Goal: Task Accomplishment & Management: Complete application form

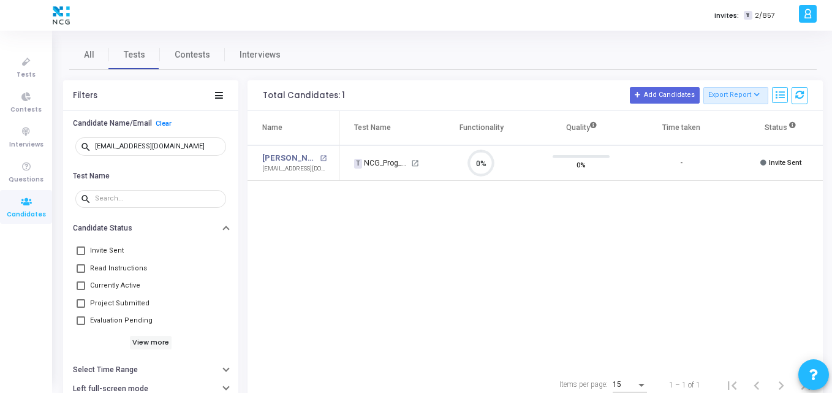
scroll to position [26, 31]
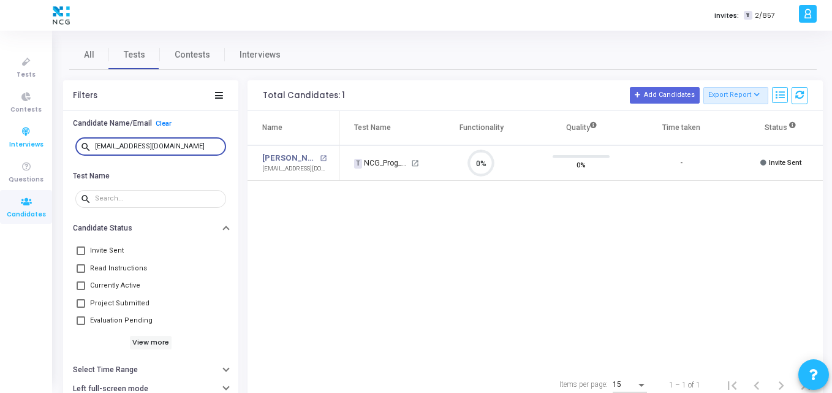
drag, startPoint x: 186, startPoint y: 146, endPoint x: 31, endPoint y: 138, distance: 155.2
click at [31, 138] on div "Tests Contests Interviews Questions Candidates Invites: T 2/857 K Kajal Setting…" at bounding box center [416, 196] width 832 height 393
paste input "prpradeep4u"
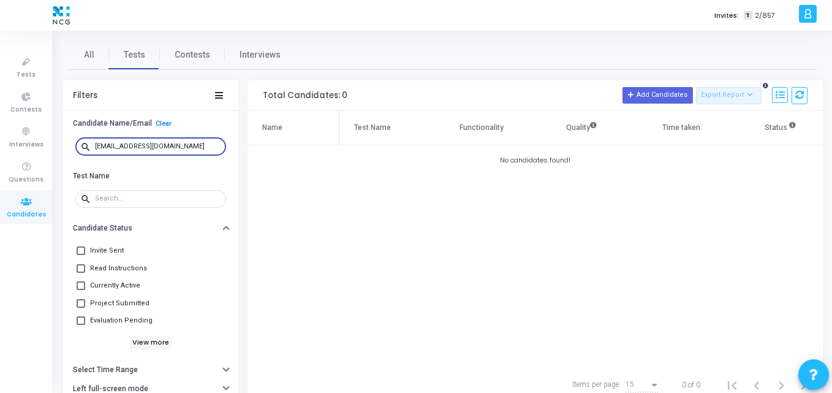
type input "[EMAIL_ADDRESS][DOMAIN_NAME]"
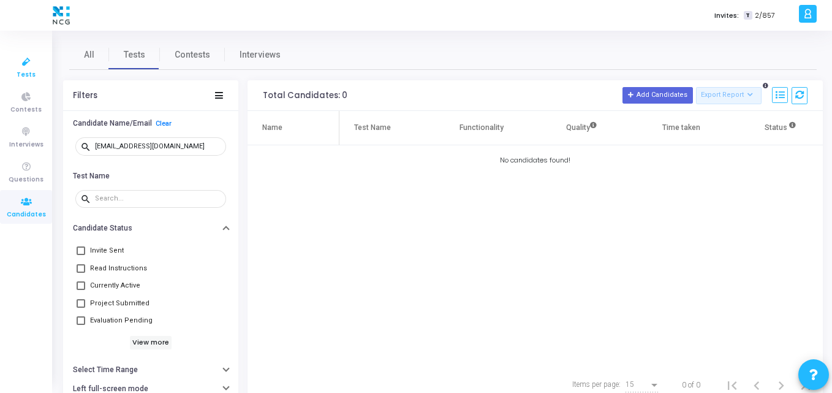
click at [33, 71] on span "Tests" at bounding box center [26, 75] width 19 height 10
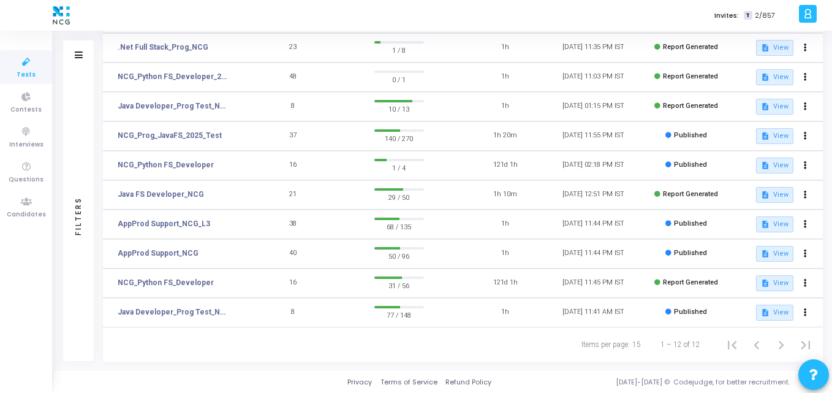
scroll to position [137, 0]
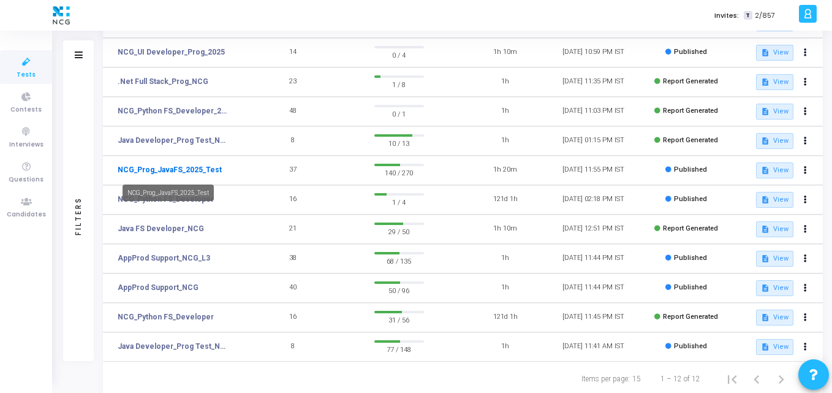
click at [195, 167] on link "NCG_Prog_JavaFS_2025_Test" at bounding box center [170, 169] width 104 height 11
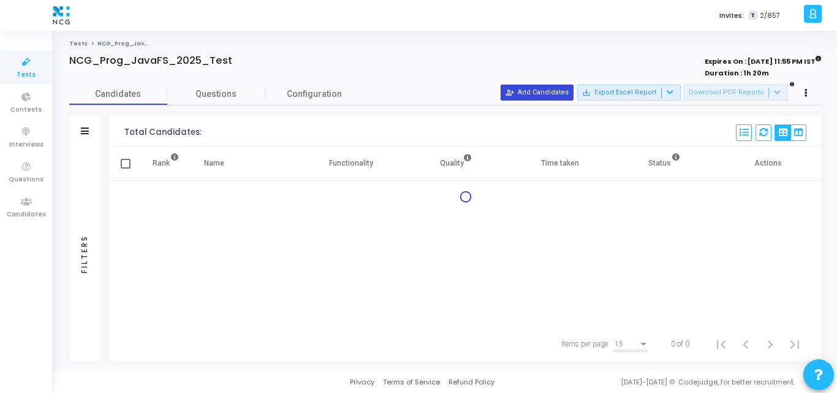
click at [549, 89] on button "person_add_alt Add Candidates" at bounding box center [536, 93] width 73 height 16
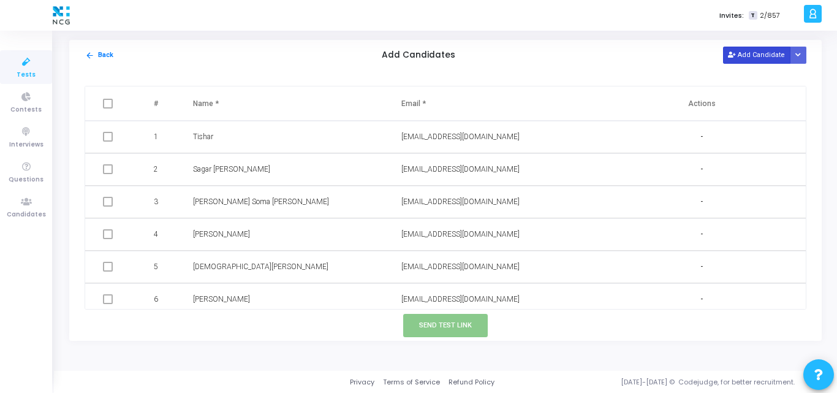
click at [734, 56] on icon at bounding box center [731, 55] width 7 height 7
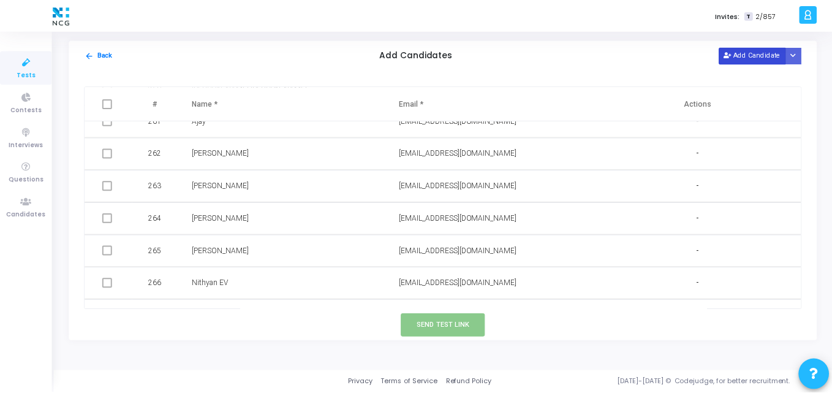
scroll to position [8609, 0]
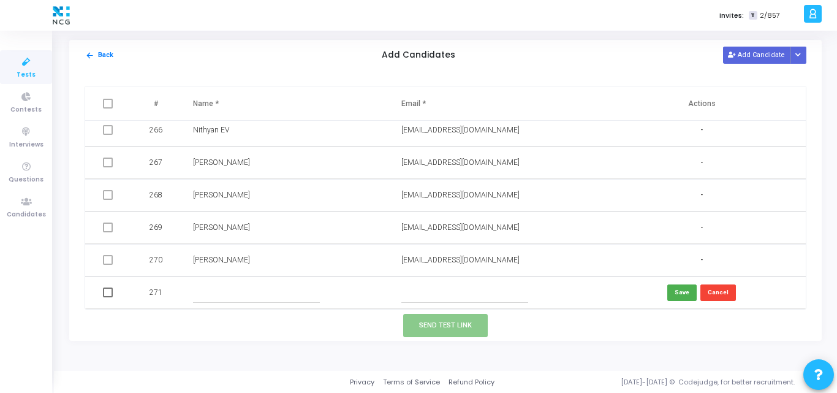
click at [427, 291] on input "text" at bounding box center [464, 292] width 127 height 20
paste input "prpradeep4u@gmail.com"
type input "prpradeep4u@gmail.com"
click at [245, 295] on input "text" at bounding box center [256, 292] width 127 height 20
type input "Pradeep"
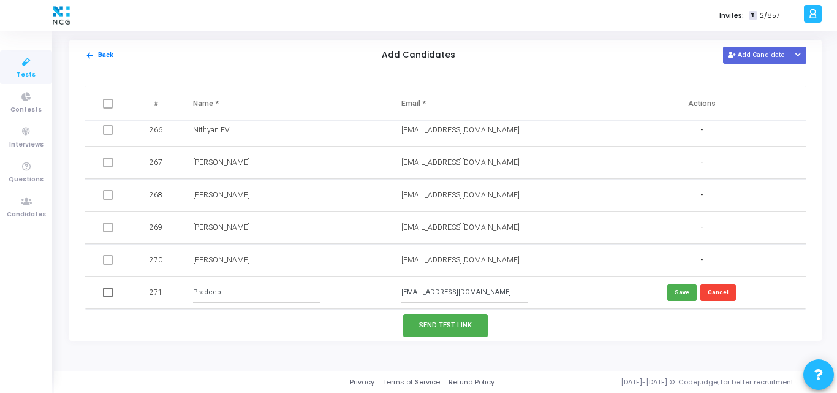
click at [240, 287] on input "Pradeep" at bounding box center [256, 292] width 127 height 20
click at [675, 288] on button "Save" at bounding box center [681, 292] width 29 height 17
click at [104, 289] on span at bounding box center [108, 292] width 10 height 10
click at [107, 297] on input "checkbox" at bounding box center [107, 297] width 1 height 1
checkbox input "true"
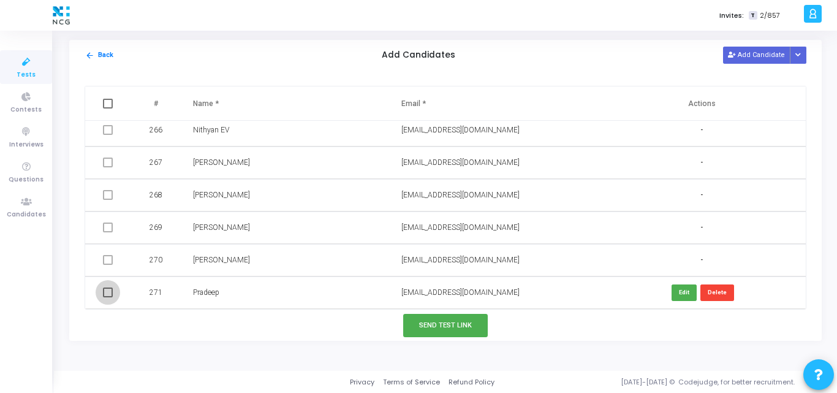
checkbox input "true"
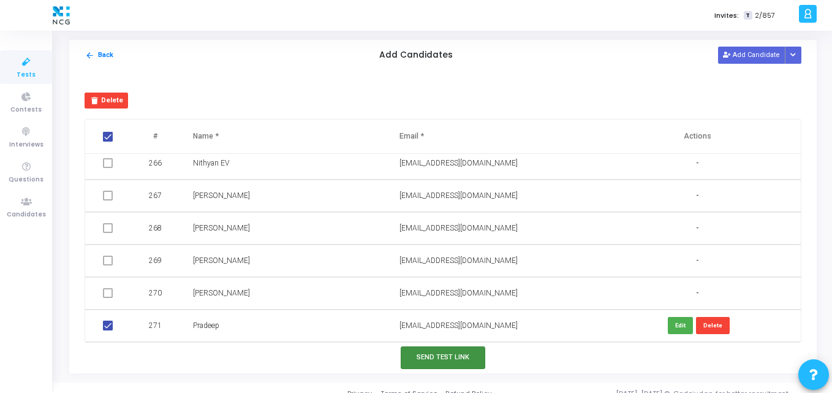
click at [412, 363] on button "Send Test Link" at bounding box center [443, 357] width 85 height 23
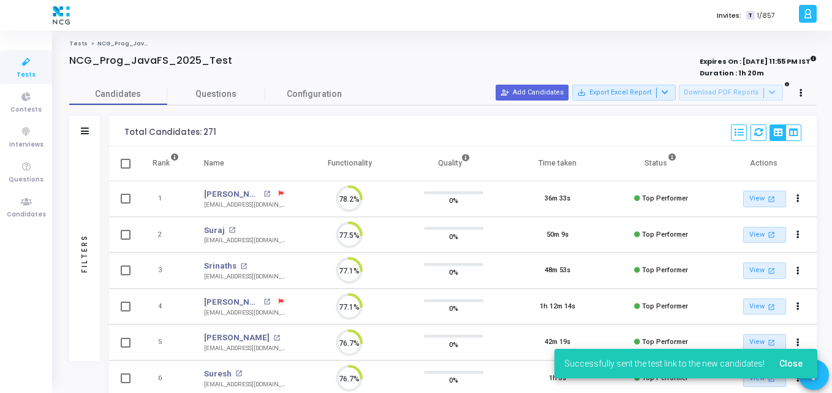
scroll to position [0, 0]
click at [208, 246] on td "Suraj open_in_new surajkurade19201@gmail.com" at bounding box center [245, 235] width 106 height 36
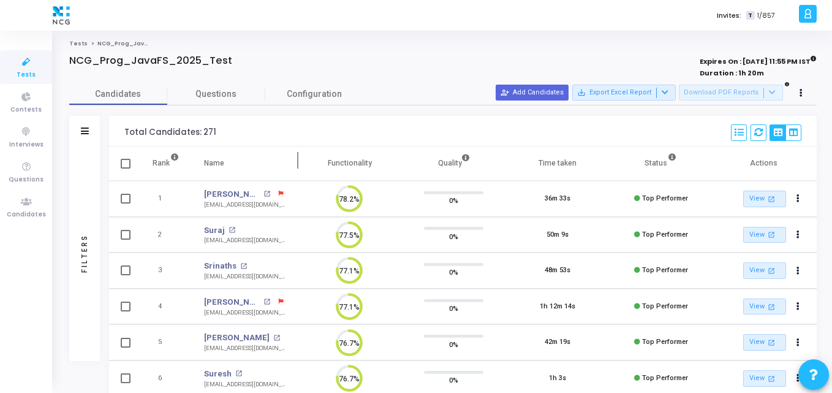
click at [255, 148] on th "Name" at bounding box center [245, 163] width 106 height 34
click at [25, 205] on icon at bounding box center [26, 201] width 26 height 15
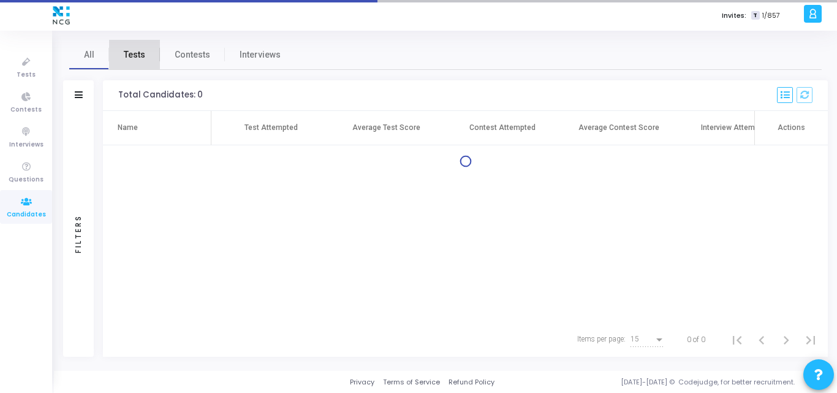
click at [135, 53] on span "Tests" at bounding box center [134, 54] width 21 height 13
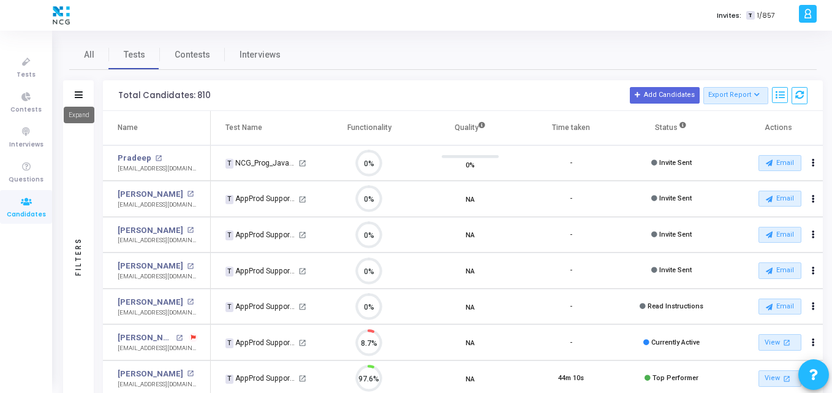
click at [77, 96] on icon at bounding box center [79, 94] width 8 height 7
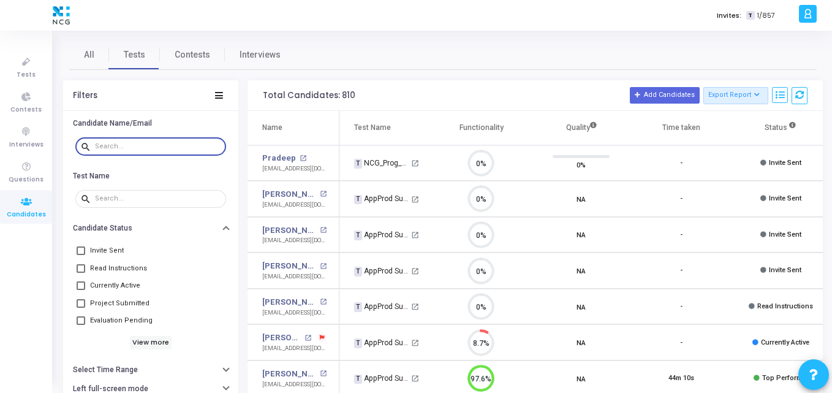
click at [108, 146] on input "text" at bounding box center [158, 146] width 126 height 7
paste input "yashpatil2427@gmail.com"
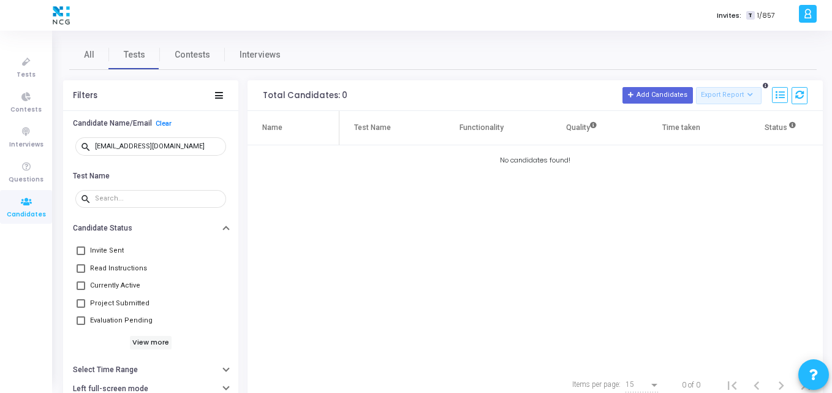
drag, startPoint x: 190, startPoint y: 141, endPoint x: 62, endPoint y: 153, distance: 128.5
click at [62, 153] on div "All Tests Contests Interviews Filters Candidate Name/Email Clear search yashpat…" at bounding box center [443, 221] width 778 height 362
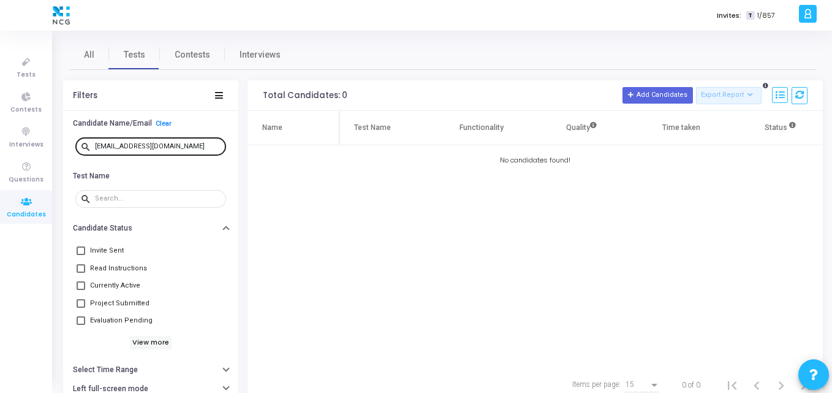
click at [178, 148] on div "yashpatil2427@gmail.com" at bounding box center [158, 146] width 126 height 20
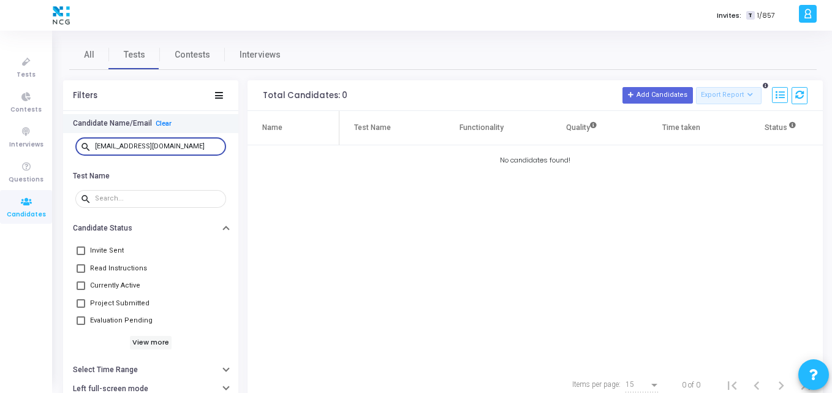
drag, startPoint x: 178, startPoint y: 148, endPoint x: 70, endPoint y: 129, distance: 110.2
click at [70, 129] on div "Candidate Name/Email Clear search yashpatil2427@gmail.com" at bounding box center [150, 140] width 175 height 52
paste input "mohds9411"
type input "mohds9411@gmail.com"
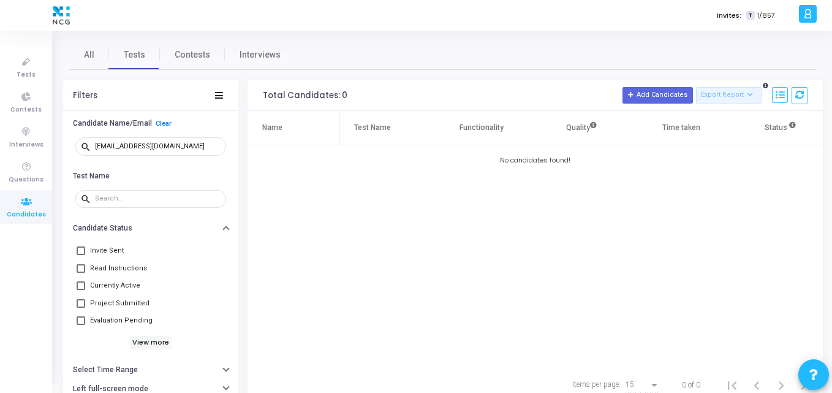
click at [467, 202] on div "Name Test Name Functionality Quality Time taken Status Actions No candidates fo…" at bounding box center [534, 239] width 575 height 257
click at [36, 72] on link "Tests" at bounding box center [26, 67] width 52 height 34
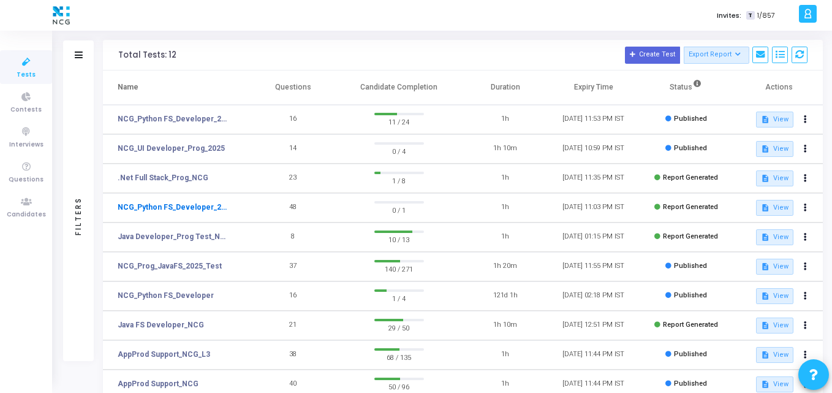
scroll to position [41, 0]
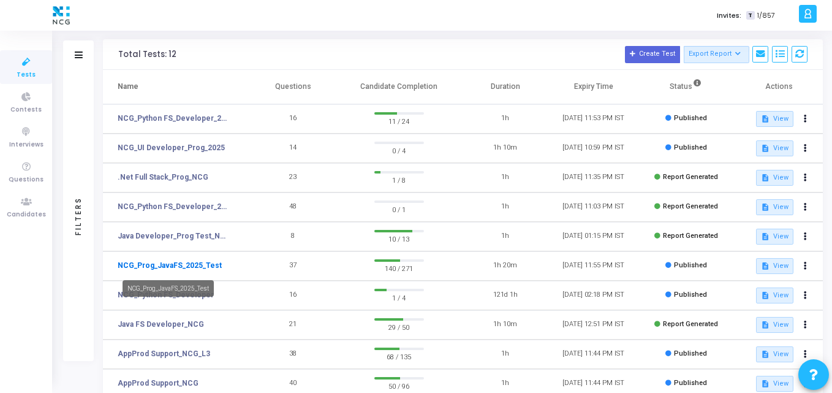
click at [175, 263] on link "NCG_Prog_JavaFS_2025_Test" at bounding box center [170, 265] width 104 height 11
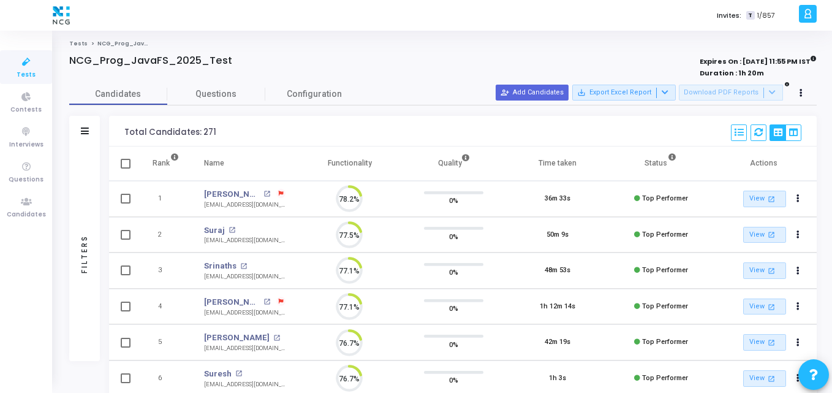
scroll to position [26, 31]
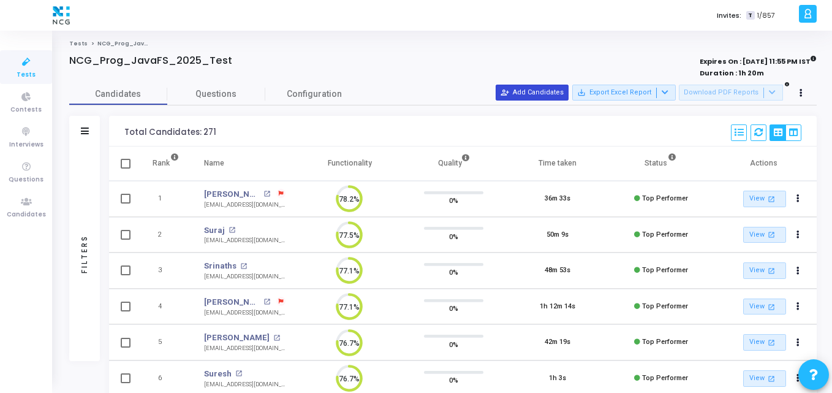
click at [539, 99] on button "person_add_alt Add Candidates" at bounding box center [531, 93] width 73 height 16
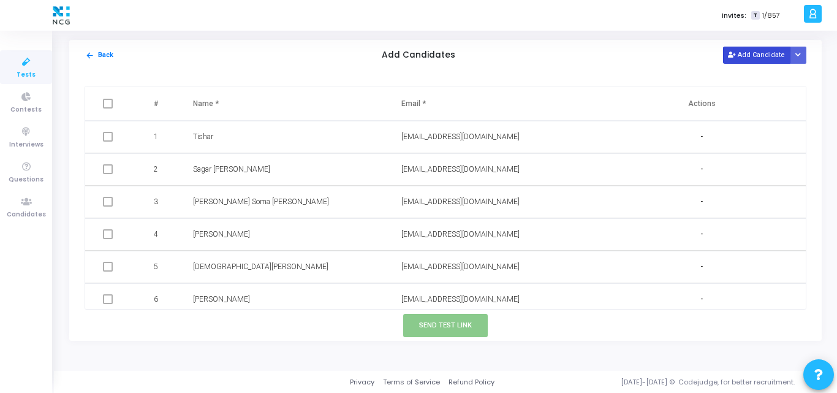
click at [745, 56] on button "Add Candidate" at bounding box center [756, 55] width 67 height 17
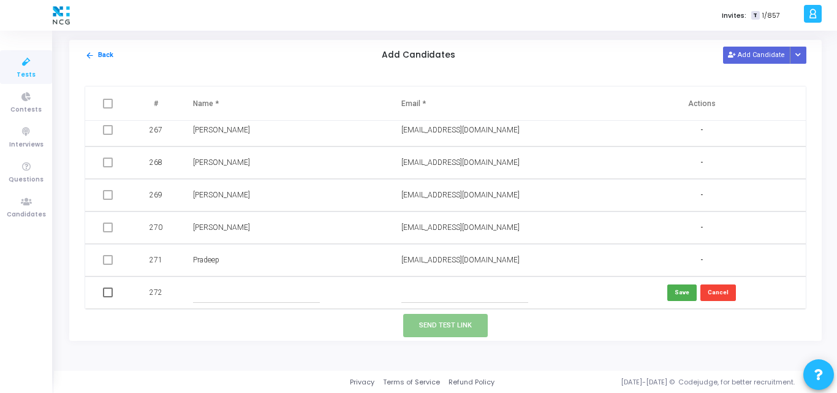
click at [438, 298] on input "text" at bounding box center [464, 292] width 127 height 20
paste input "mohds9411@gmail.com"
type input "mohds9411@gmail.com"
click at [234, 287] on input "text" at bounding box center [256, 292] width 127 height 20
paste input "mohammad salman"
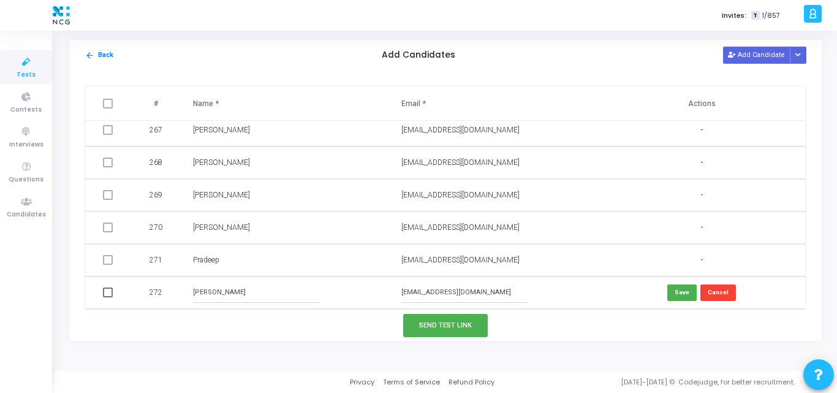
click at [198, 298] on input "mohammad salman" at bounding box center [256, 292] width 127 height 20
type input "Mohammad Salman"
click at [680, 298] on button "Save" at bounding box center [681, 292] width 29 height 17
click at [107, 291] on span at bounding box center [108, 292] width 10 height 10
click at [107, 297] on input "checkbox" at bounding box center [107, 297] width 1 height 1
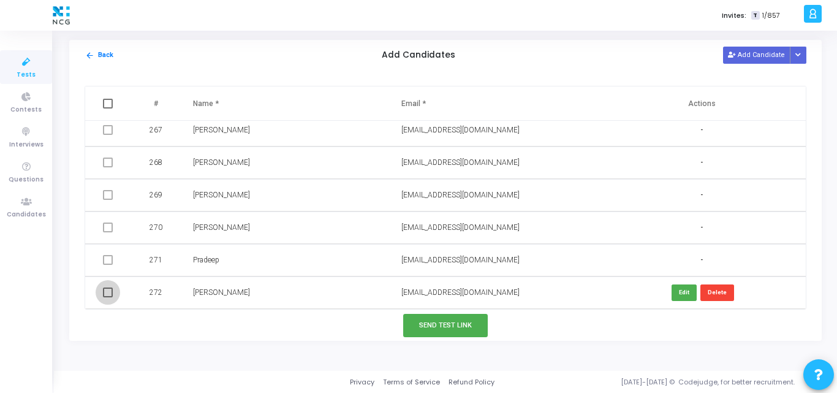
checkbox input "true"
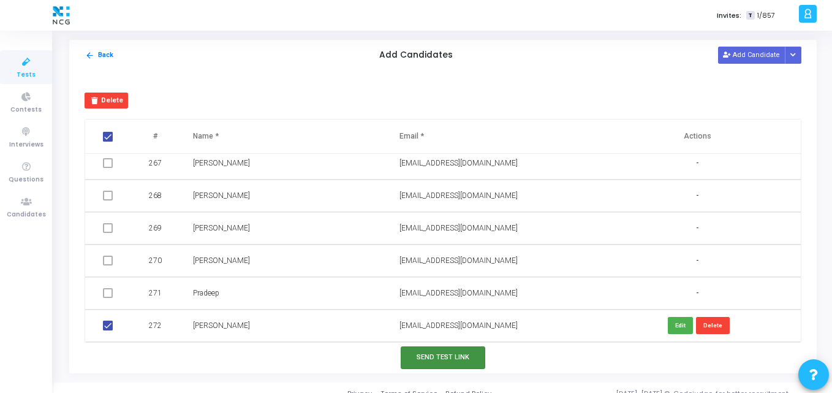
click at [429, 362] on button "Send Test Link" at bounding box center [443, 357] width 85 height 23
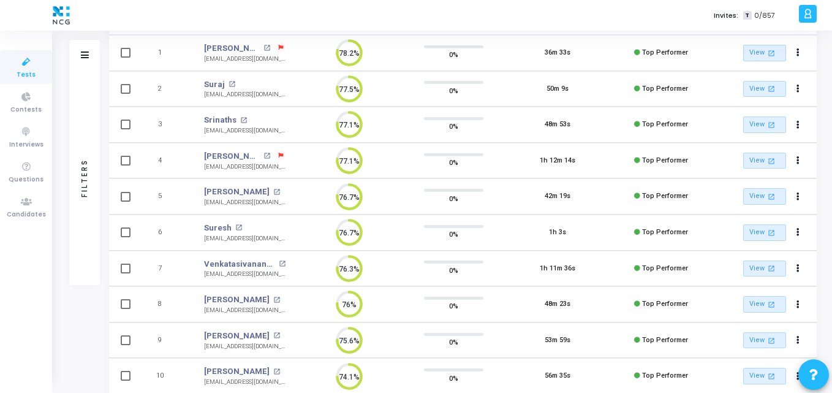
click at [17, 66] on icon at bounding box center [26, 62] width 26 height 15
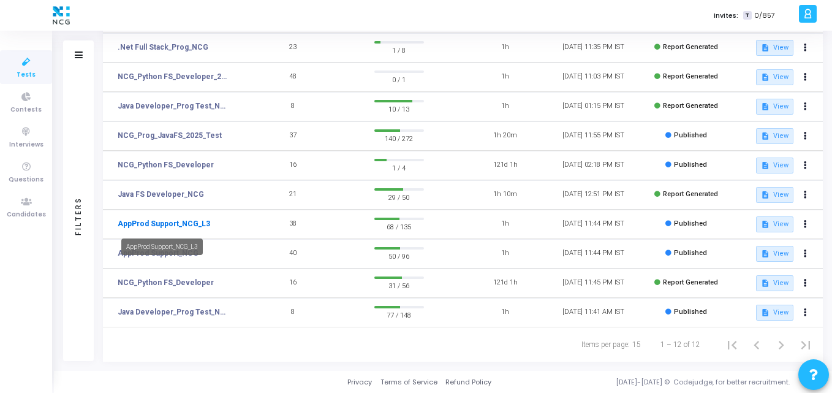
click at [161, 226] on link "AppProd Support_NCG_L3" at bounding box center [164, 223] width 92 height 11
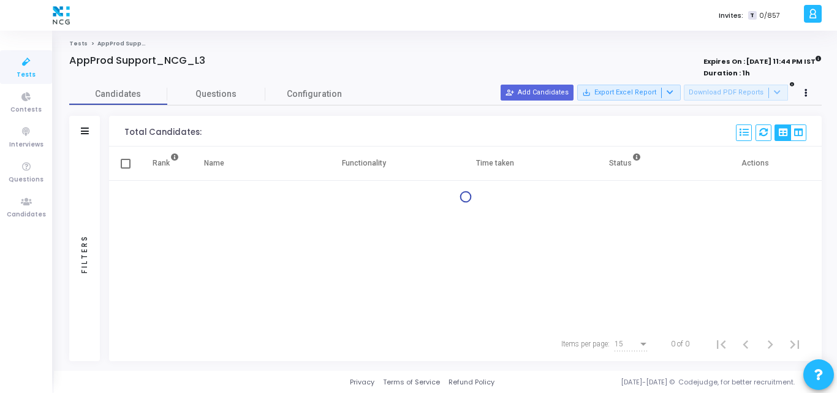
click at [559, 85] on div "person_add_alt Add Candidates save_alt Export Excel Report Download PDF Reports" at bounding box center [657, 93] width 314 height 17
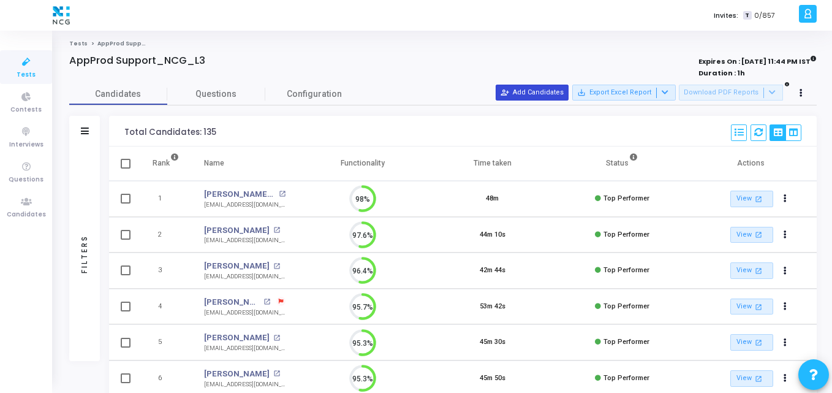
click at [549, 94] on button "person_add_alt Add Candidates" at bounding box center [531, 93] width 73 height 16
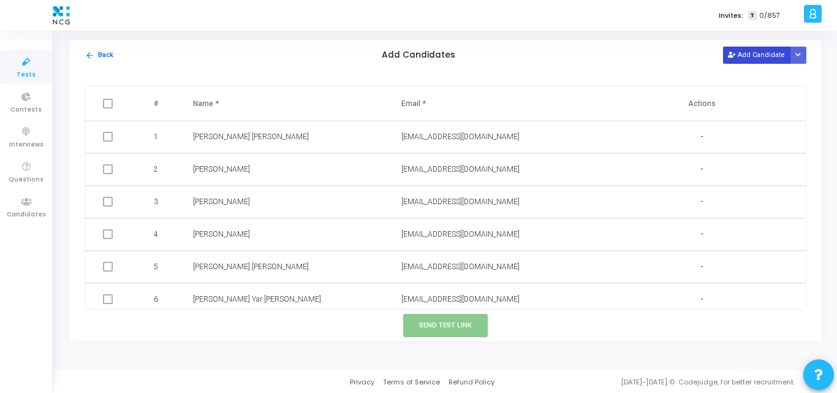
click at [753, 55] on button "Add Candidate" at bounding box center [756, 55] width 67 height 17
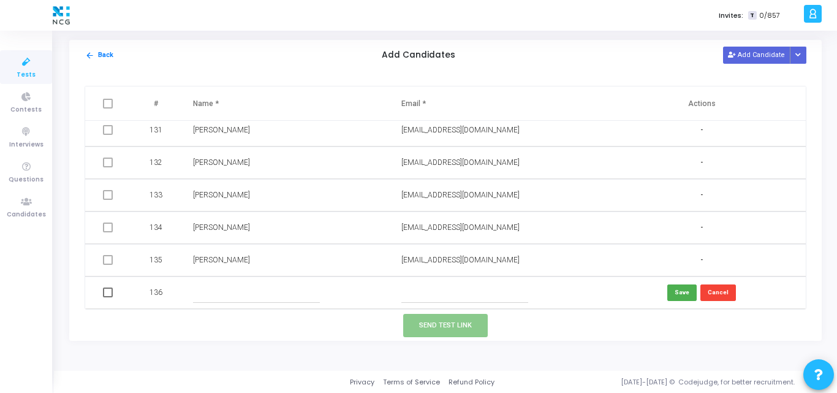
click at [435, 288] on input "text" at bounding box center [464, 292] width 127 height 20
paste input "yashpatil2427@gmail.com"
type input "yashpatil2427@gmail.com"
click at [215, 293] on input "text" at bounding box center [256, 292] width 127 height 20
click at [215, 293] on input "Y" at bounding box center [256, 292] width 127 height 20
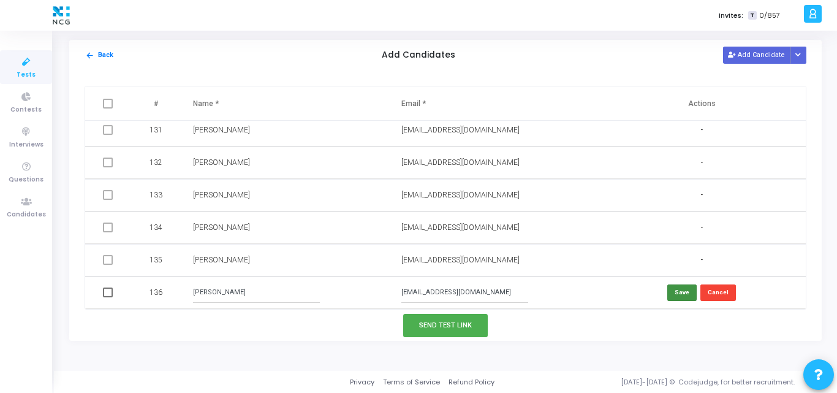
type input "Yash Patil"
click at [684, 290] on button "Save" at bounding box center [681, 292] width 29 height 17
click at [105, 295] on span at bounding box center [108, 292] width 10 height 10
click at [107, 297] on input "checkbox" at bounding box center [107, 297] width 1 height 1
checkbox input "true"
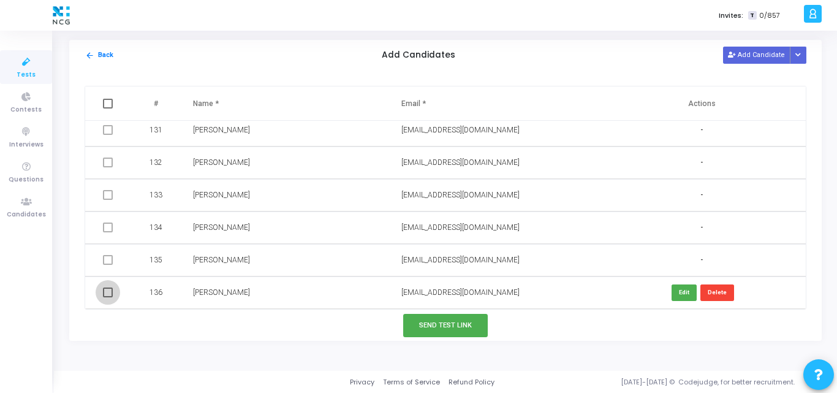
checkbox input "true"
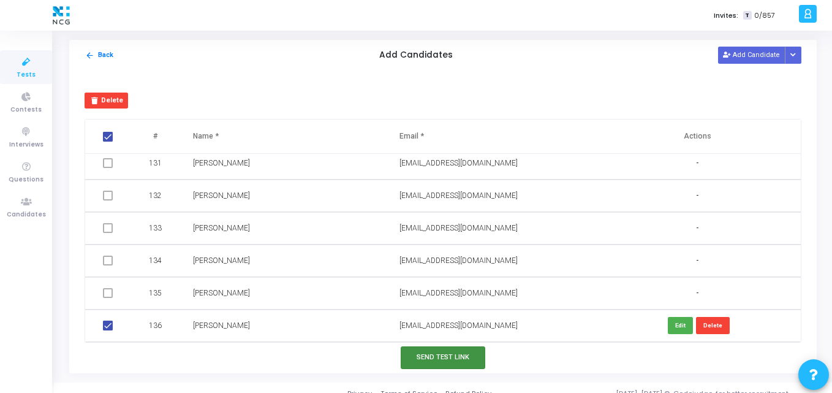
click at [430, 363] on button "Send Test Link" at bounding box center [443, 357] width 85 height 23
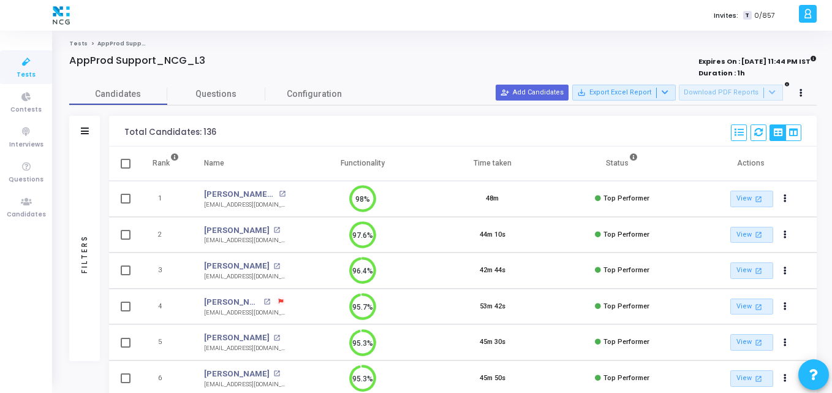
click at [29, 64] on icon at bounding box center [26, 62] width 26 height 15
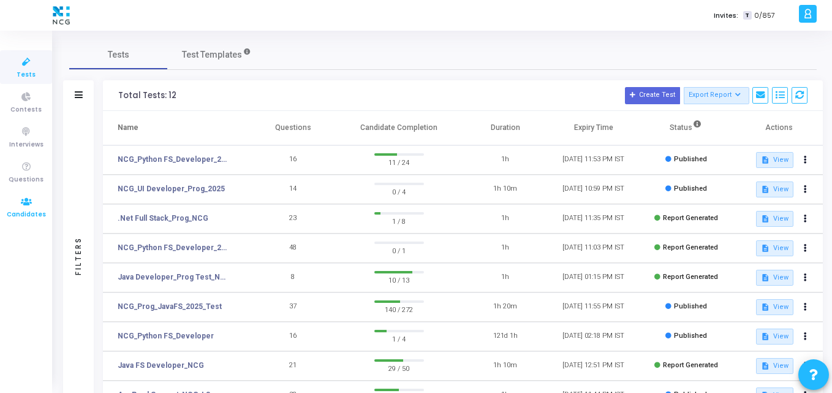
click at [28, 205] on icon at bounding box center [26, 201] width 26 height 15
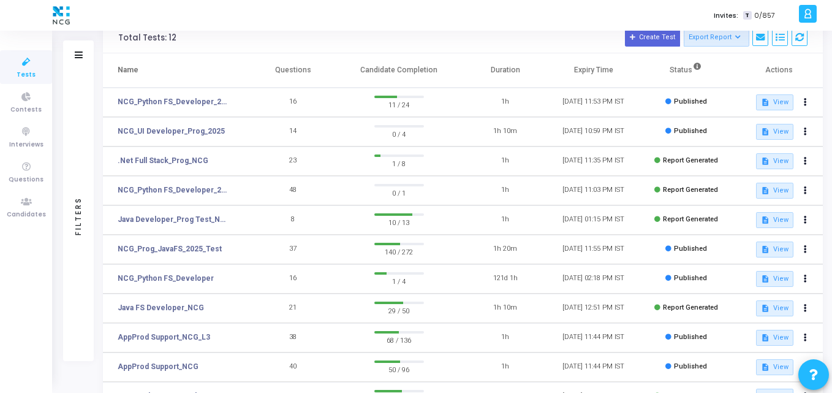
scroll to position [58, 0]
click at [160, 249] on link "NCG_Prog_JavaFS_2025_Test" at bounding box center [170, 248] width 104 height 11
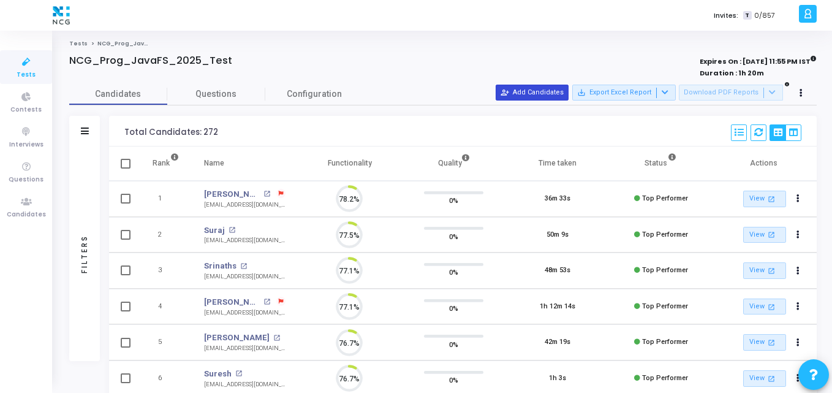
scroll to position [26, 31]
click at [559, 98] on button "person_add_alt Add Candidates" at bounding box center [531, 93] width 73 height 16
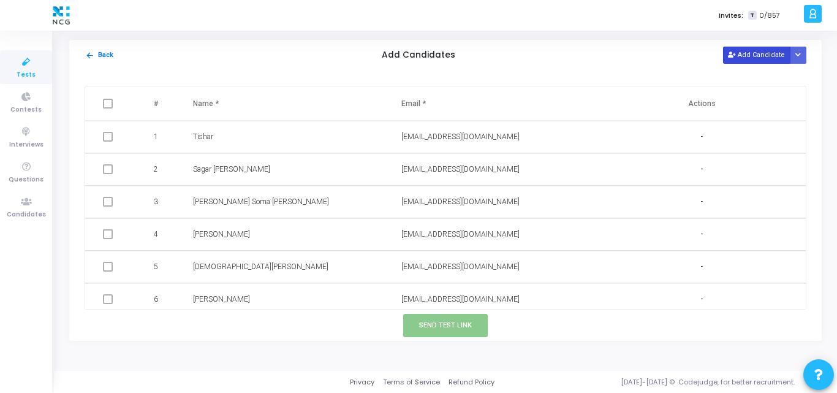
click at [742, 51] on button "Add Candidate" at bounding box center [756, 55] width 67 height 17
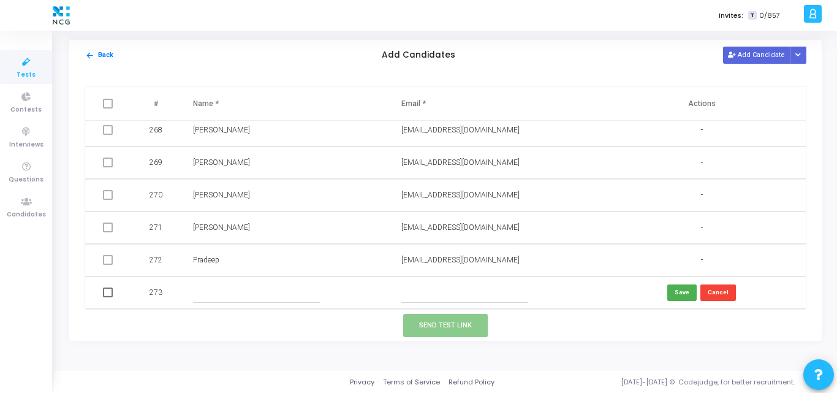
click at [418, 295] on input "text" at bounding box center [464, 292] width 127 height 20
paste input "prathamesh341@gmail.com"
type input "prathamesh341@gmail.com"
paste input "Prathamesh Bhosale"
type input "Prathamesh Bhosale"
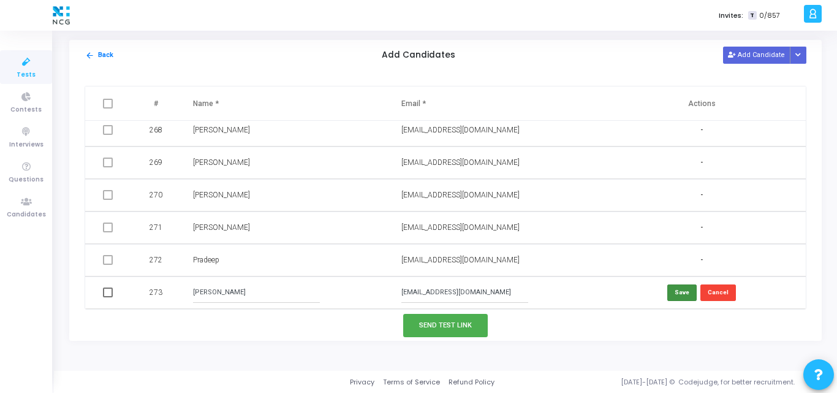
drag, startPoint x: 663, startPoint y: 293, endPoint x: 676, endPoint y: 291, distance: 13.6
click at [676, 291] on td "Save Cancel" at bounding box center [701, 292] width 208 height 32
click at [676, 291] on button "Save" at bounding box center [681, 292] width 29 height 17
click at [106, 294] on span at bounding box center [108, 292] width 10 height 10
click at [107, 297] on input "checkbox" at bounding box center [107, 297] width 1 height 1
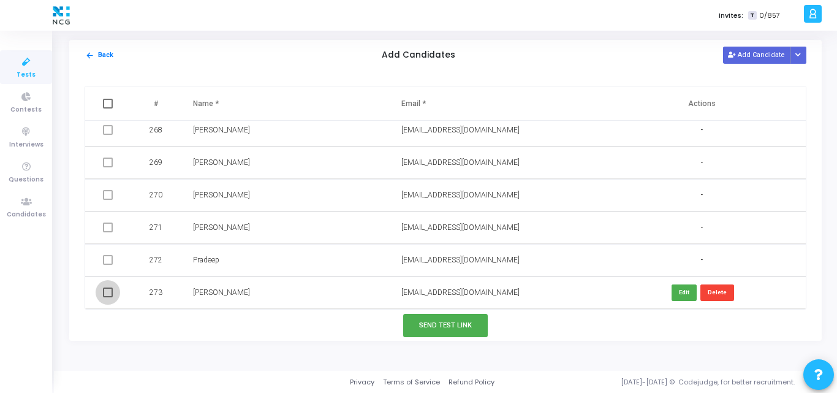
checkbox input "true"
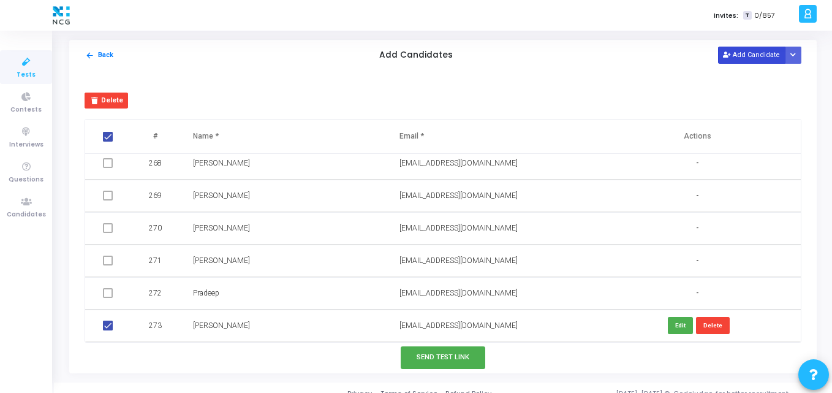
click at [734, 54] on button "Add Candidate" at bounding box center [751, 55] width 67 height 17
checkbox input "false"
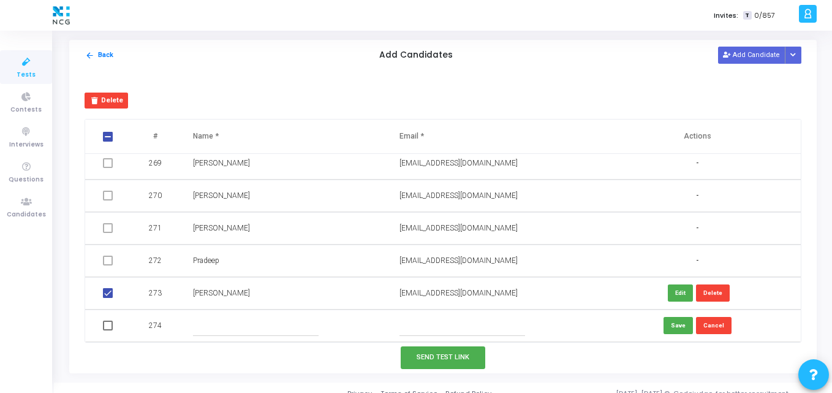
click at [418, 331] on input "text" at bounding box center [462, 325] width 126 height 20
paste input "ervishalyadav1411@gmail.com"
type input "ervishalyadav1411@gmail.com"
click at [278, 326] on input "text" at bounding box center [256, 325] width 126 height 20
click at [221, 325] on input "text" at bounding box center [256, 325] width 126 height 20
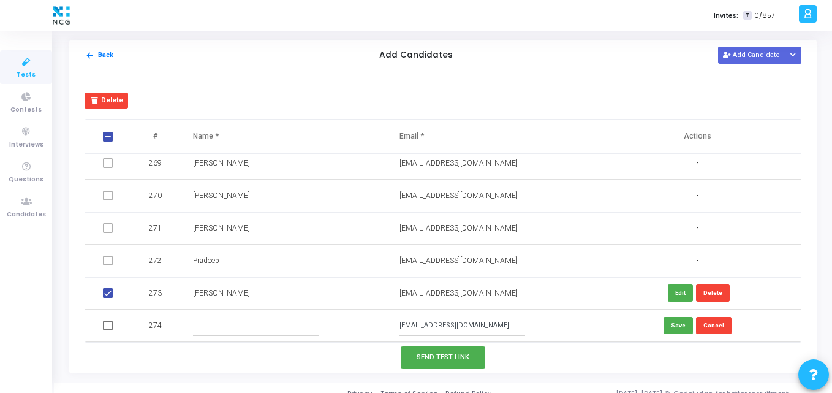
paste input "Vishal Kumar"
type input "Vishal Kumar"
click at [669, 323] on button "Save" at bounding box center [677, 325] width 29 height 17
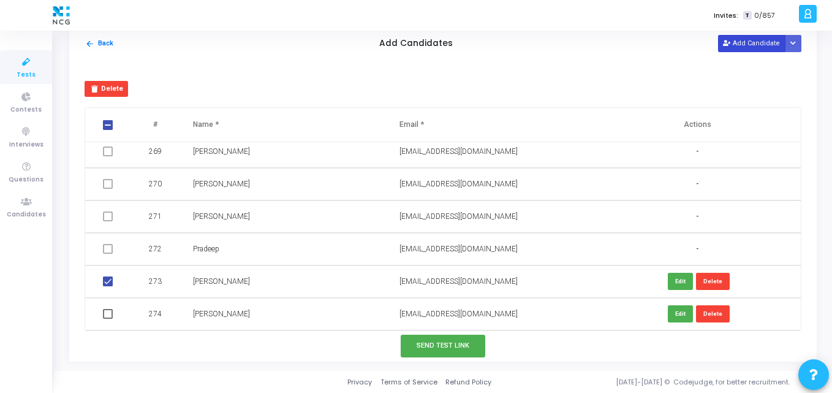
click at [732, 50] on button "Add Candidate" at bounding box center [751, 43] width 67 height 17
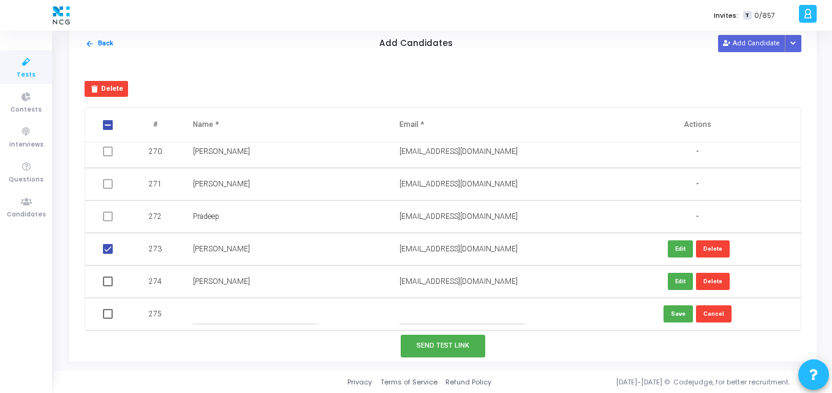
click at [427, 312] on input "text" at bounding box center [462, 314] width 126 height 20
paste input "ankitkumar21jun@gmail.com"
drag, startPoint x: 410, startPoint y: 313, endPoint x: 292, endPoint y: 323, distance: 119.3
click at [292, 323] on tr "275 ankitkumar21jun@gmail.com Save Cancel" at bounding box center [442, 314] width 715 height 32
type input "ankitkumar21jun@gmail.com"
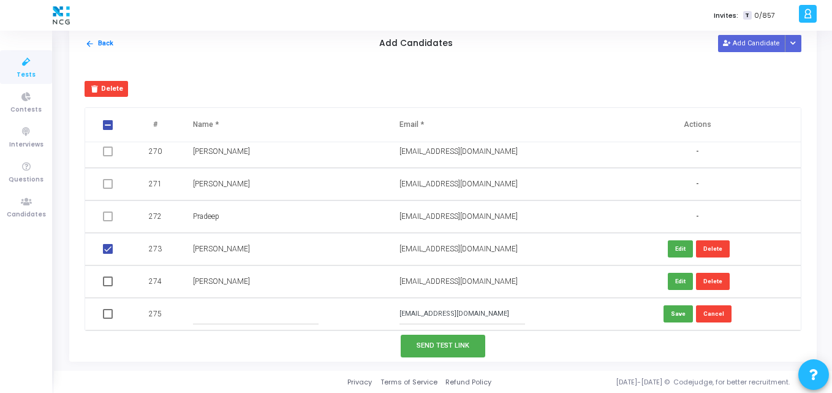
click at [224, 304] on input "text" at bounding box center [256, 314] width 126 height 20
click at [214, 315] on input "text" at bounding box center [256, 314] width 126 height 20
paste input "Ankit kumar"
type input "Ankit kumar"
click at [663, 313] on button "Save" at bounding box center [677, 313] width 29 height 17
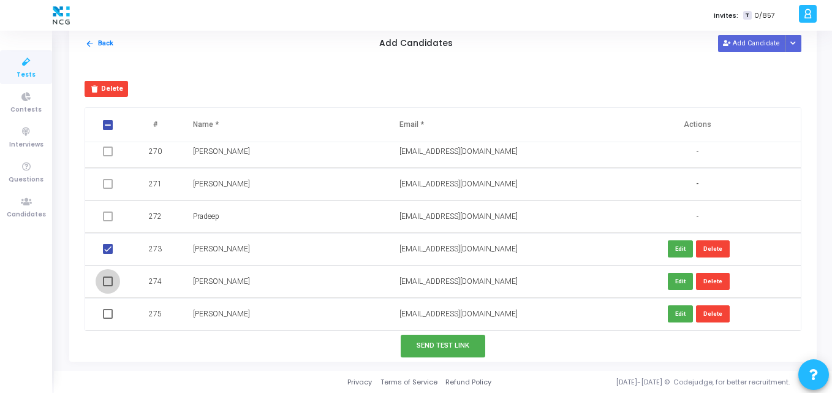
click at [106, 285] on span at bounding box center [108, 281] width 10 height 10
click at [107, 286] on input "checkbox" at bounding box center [107, 286] width 1 height 1
checkbox input "true"
click at [106, 309] on span at bounding box center [108, 314] width 10 height 10
click at [107, 318] on input "checkbox" at bounding box center [107, 318] width 1 height 1
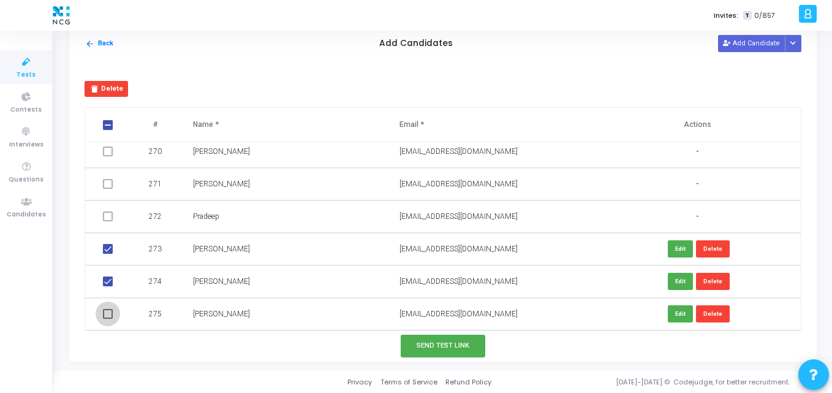
checkbox input "true"
click at [445, 342] on button "Send Test Link" at bounding box center [443, 345] width 85 height 23
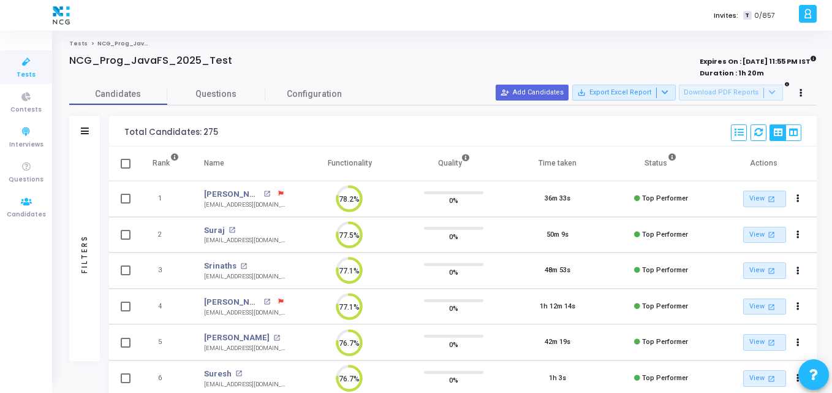
click at [15, 42] on ul "Tests Contests Interviews Questions Candidates" at bounding box center [26, 212] width 52 height 344
click at [24, 80] on span "Tests" at bounding box center [26, 75] width 19 height 10
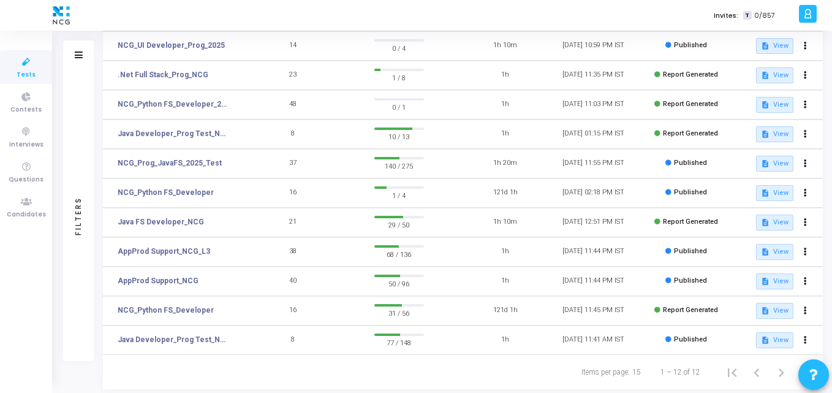
scroll to position [144, 0]
click at [168, 165] on link "NCG_Prog_JavaFS_2025_Test" at bounding box center [170, 162] width 104 height 11
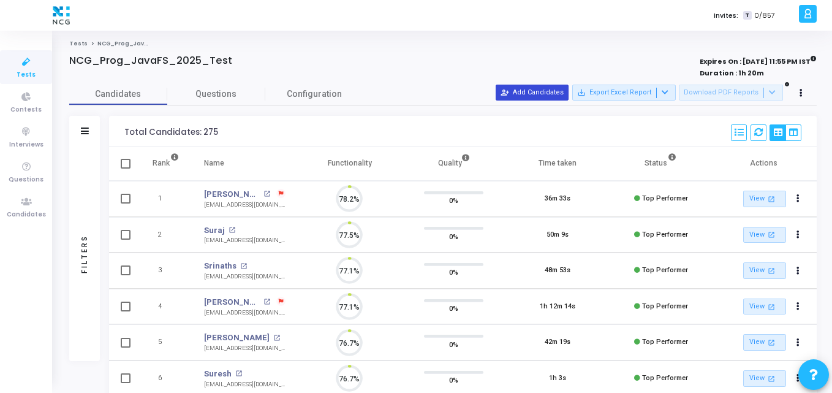
scroll to position [26, 31]
click at [556, 89] on button "person_add_alt Add Candidates" at bounding box center [531, 93] width 73 height 16
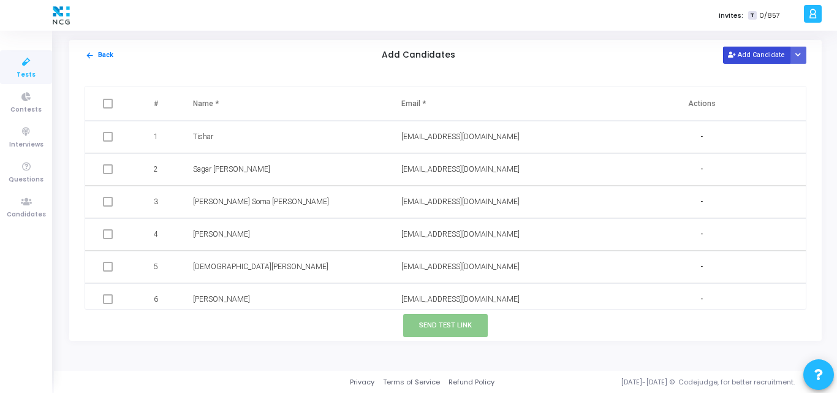
click at [754, 52] on button "Add Candidate" at bounding box center [756, 55] width 67 height 17
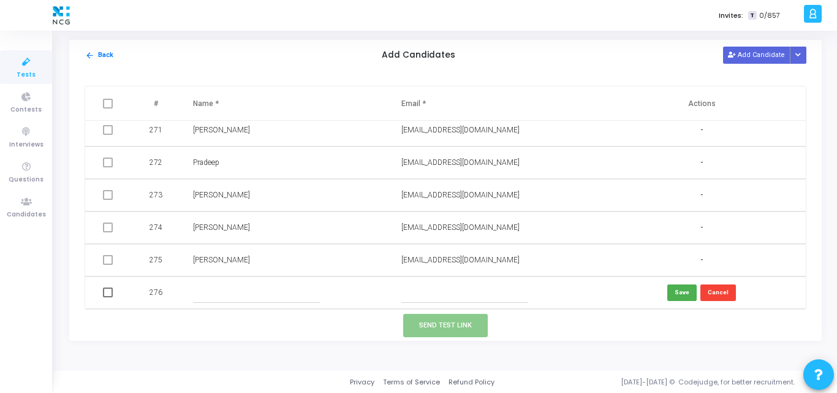
paste input "bhogleyuvraj@yahoo.in"
click at [435, 289] on input "text" at bounding box center [464, 292] width 127 height 20
drag, startPoint x: 412, startPoint y: 289, endPoint x: 336, endPoint y: 296, distance: 76.3
click at [336, 296] on tr "276 bhogleyuvraj@yahoo.in Save Cancel" at bounding box center [445, 292] width 720 height 32
type input "bhogleyuvraj@yahoo.in"
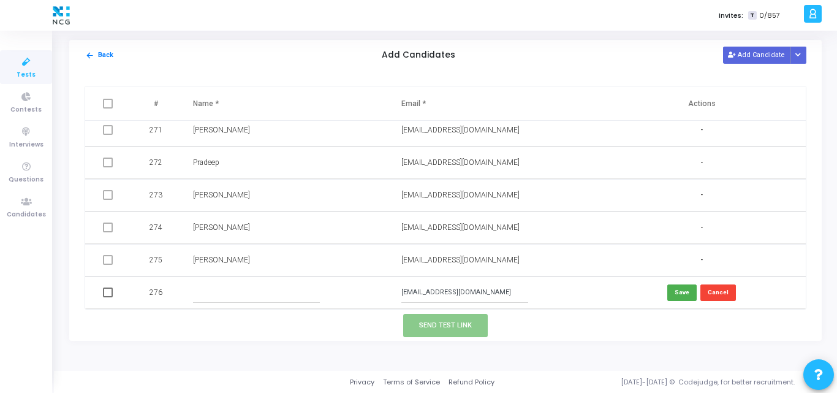
click at [206, 287] on input "text" at bounding box center [256, 292] width 127 height 20
paste input "Yuvraj Bhogle"
click at [265, 296] on input "Yuvraj Bhogle" at bounding box center [256, 292] width 127 height 20
type input "Yuvraj Bhogle"
click at [676, 292] on button "Save" at bounding box center [681, 292] width 29 height 17
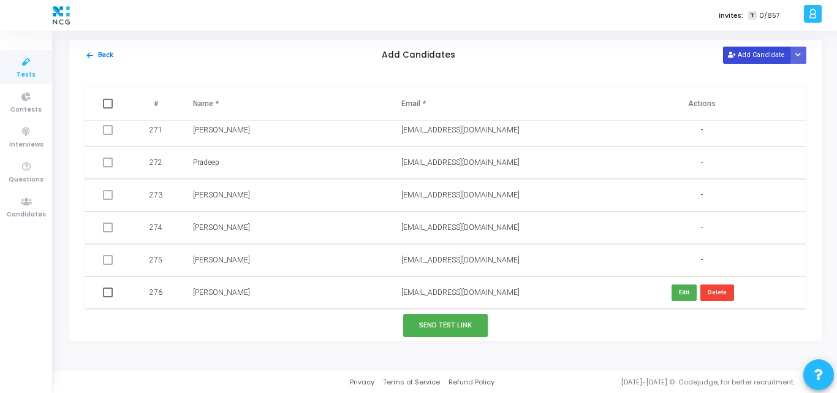
click at [760, 59] on button "Add Candidate" at bounding box center [756, 55] width 67 height 17
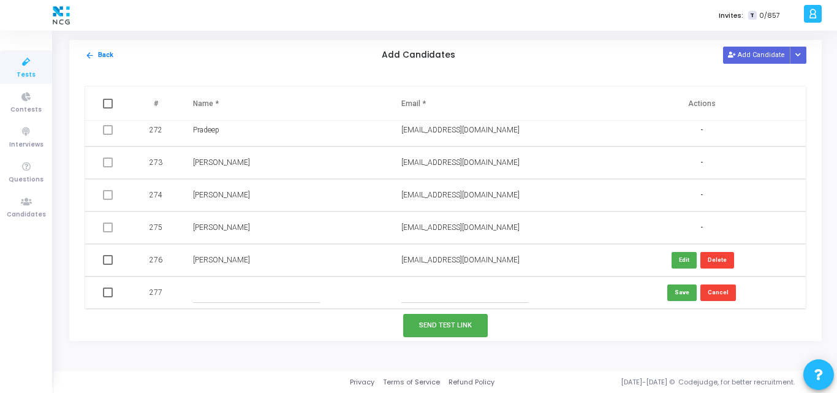
paste input "naumansakharkar@gmail.com"
click at [429, 290] on input "text" at bounding box center [464, 292] width 127 height 20
type input "naumansakharkar@gmail.com"
paste input "Sakharkar"
click at [213, 290] on input "Sakharkar" at bounding box center [256, 292] width 127 height 20
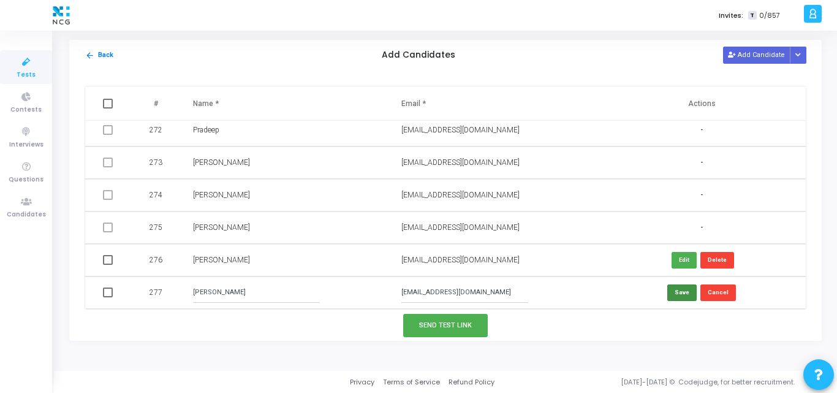
type input "Sakharkar"
click at [680, 288] on button "Save" at bounding box center [681, 292] width 29 height 17
click at [751, 58] on button "Add Candidate" at bounding box center [756, 55] width 67 height 17
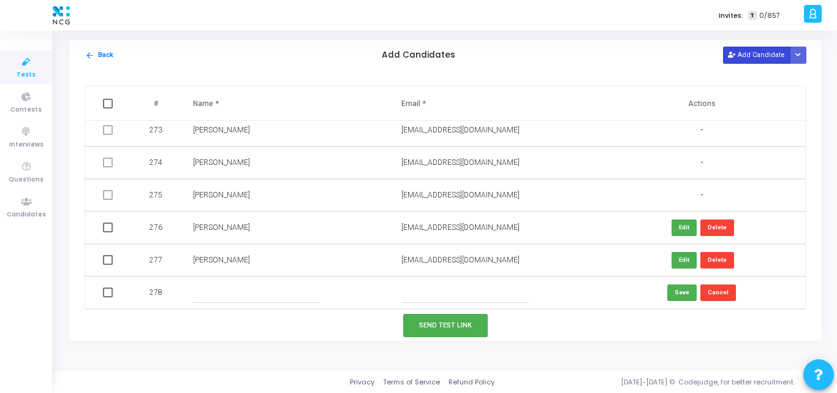
click at [751, 58] on button "Add Candidate" at bounding box center [756, 55] width 67 height 17
click at [440, 291] on input "text" at bounding box center [464, 292] width 127 height 20
paste input "rajputrahul555@gmail.com"
click at [415, 295] on input "rajputrahul555@gmail.com" at bounding box center [464, 292] width 127 height 20
type input "rajputrahul555@gmail.com"
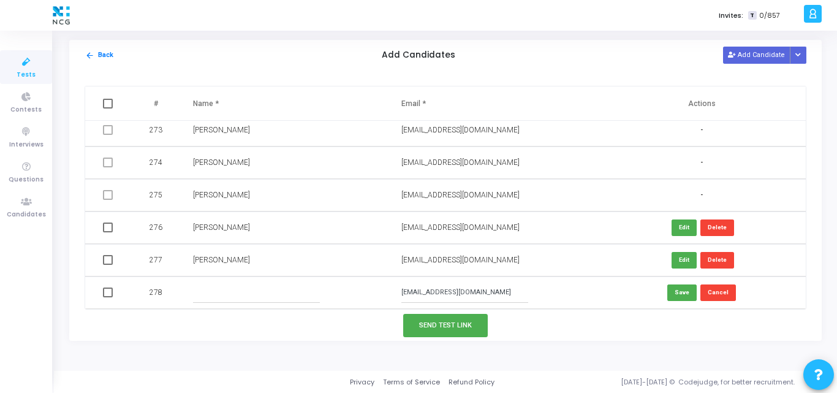
click at [251, 298] on input "text" at bounding box center [256, 292] width 127 height 20
paste input "Rahul Rajput"
type input "Rahul Rajput"
click at [679, 288] on button "Save" at bounding box center [681, 292] width 29 height 17
click at [752, 62] on button "Add Candidate" at bounding box center [756, 55] width 67 height 17
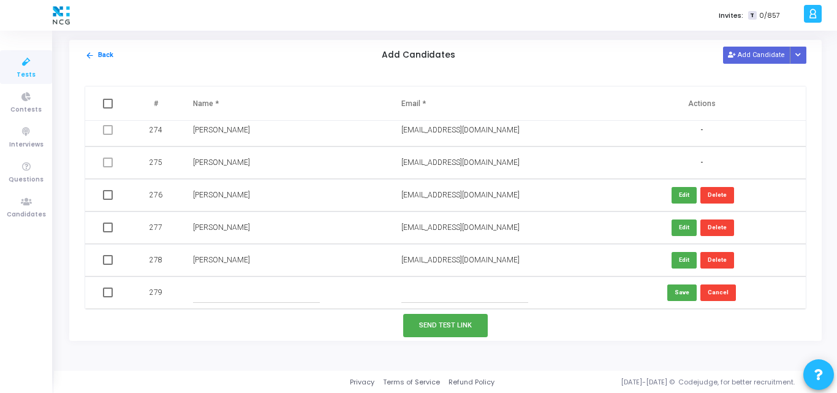
paste input "pranita415@gmail.com"
click at [428, 282] on input "text" at bounding box center [464, 292] width 127 height 20
drag, startPoint x: 413, startPoint y: 293, endPoint x: 271, endPoint y: 305, distance: 143.2
click at [271, 305] on tr "279 pranita415@gmail.com Save Cancel" at bounding box center [445, 292] width 720 height 32
type input "pranita415@gmail.com"
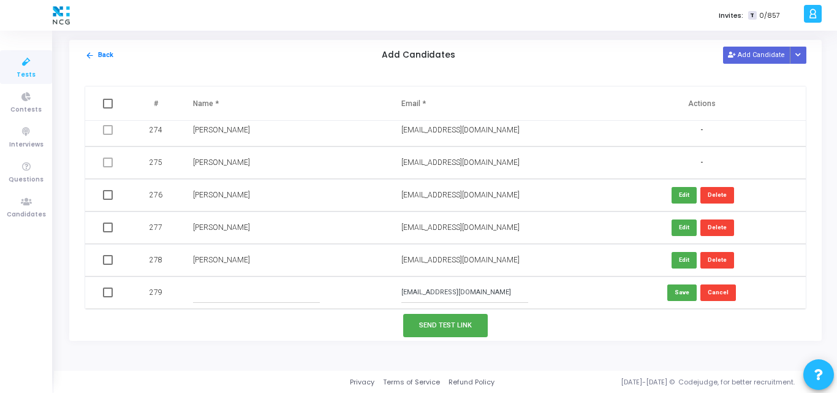
click at [223, 295] on input "text" at bounding box center [256, 292] width 127 height 20
paste input "Pranita Shirsat"
type input "Pranita Shirsat"
click at [677, 299] on button "Save" at bounding box center [681, 292] width 29 height 17
click at [107, 195] on span at bounding box center [108, 195] width 10 height 10
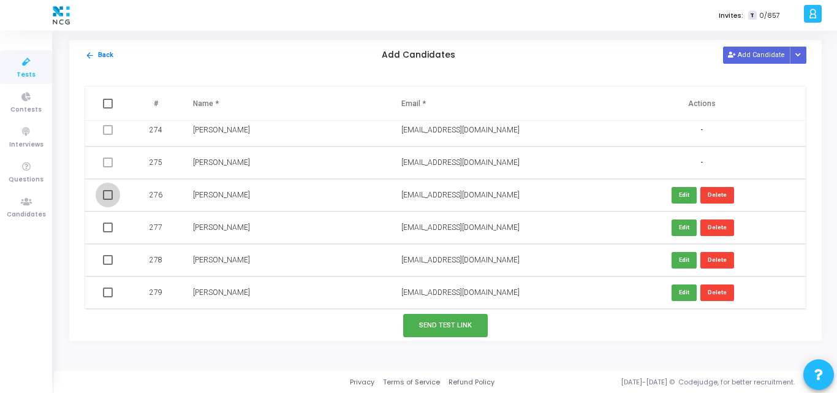
click at [107, 200] on input "checkbox" at bounding box center [107, 200] width 1 height 1
checkbox input "true"
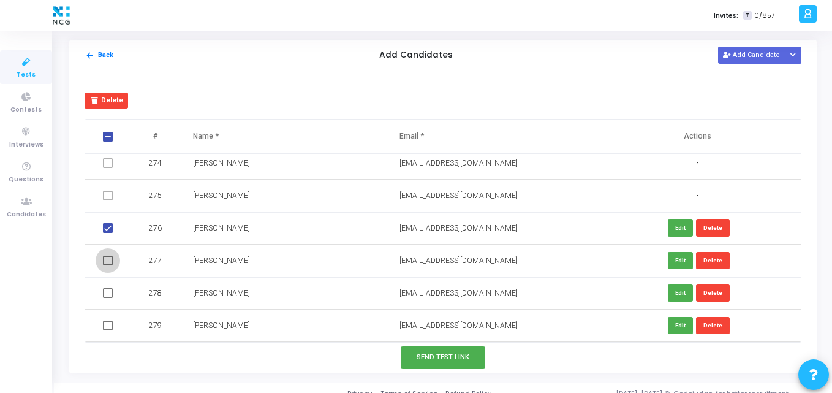
click at [107, 261] on span at bounding box center [108, 260] width 10 height 10
click at [107, 265] on input "checkbox" at bounding box center [107, 265] width 1 height 1
checkbox input "true"
click at [107, 293] on span at bounding box center [108, 293] width 10 height 10
click at [107, 298] on input "checkbox" at bounding box center [107, 298] width 1 height 1
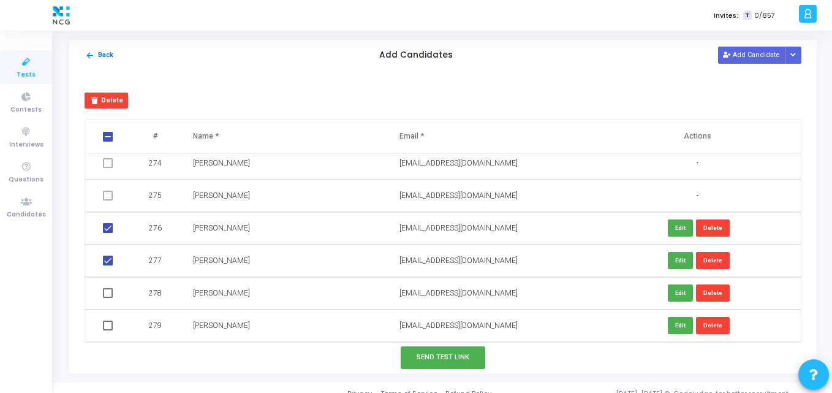
checkbox input "true"
click at [105, 327] on span at bounding box center [108, 325] width 10 height 10
click at [107, 330] on input "checkbox" at bounding box center [107, 330] width 1 height 1
checkbox input "true"
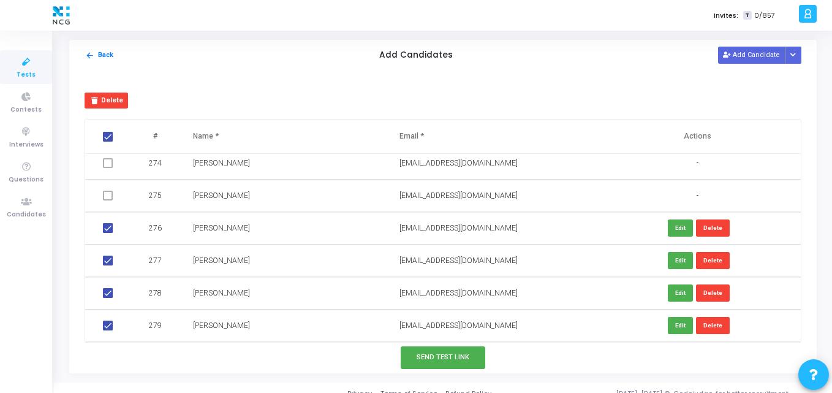
scroll to position [12, 0]
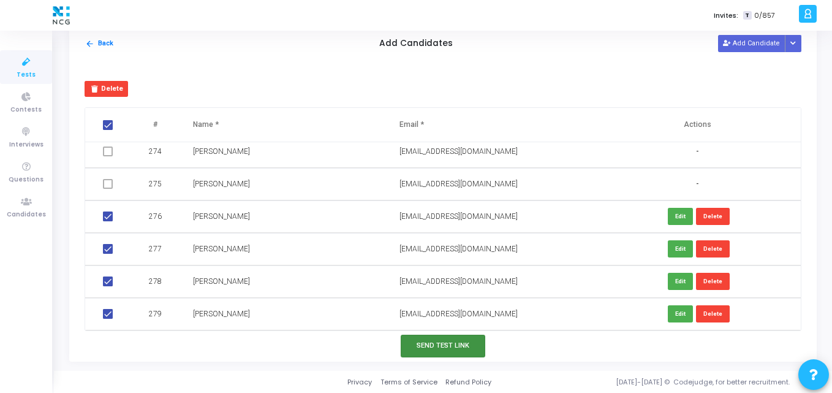
click at [433, 349] on button "Send Test Link" at bounding box center [443, 345] width 85 height 23
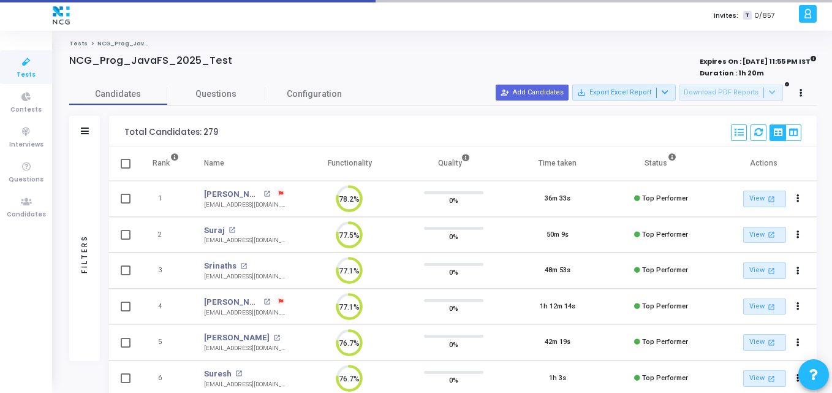
scroll to position [6, 6]
click at [43, 202] on link "Candidates" at bounding box center [26, 207] width 52 height 34
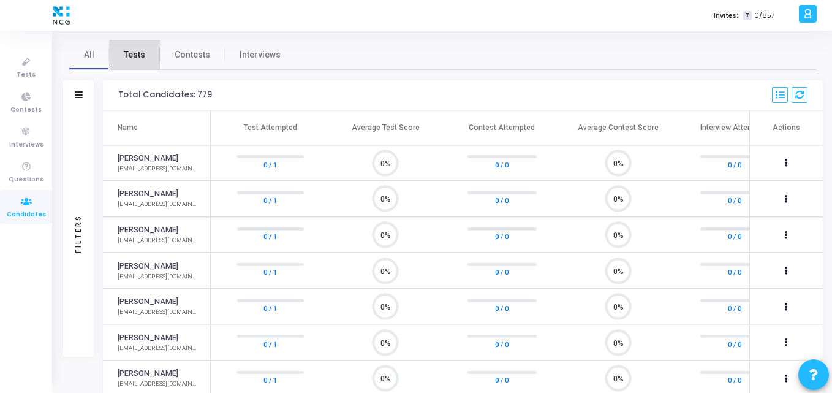
click at [134, 54] on span "Tests" at bounding box center [134, 54] width 21 height 13
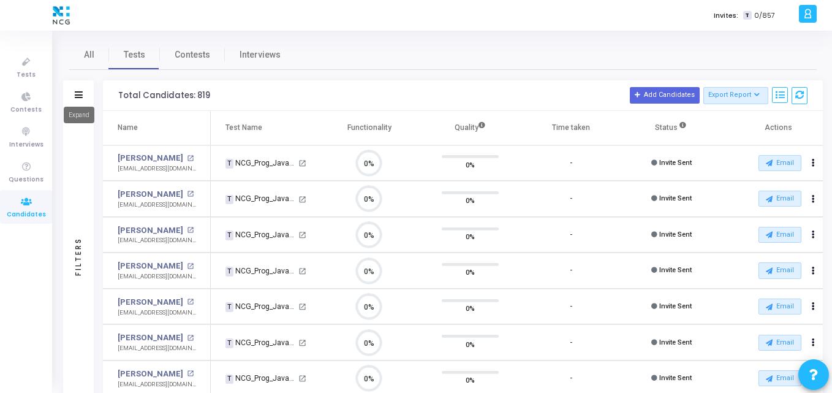
click at [75, 94] on icon at bounding box center [79, 94] width 8 height 7
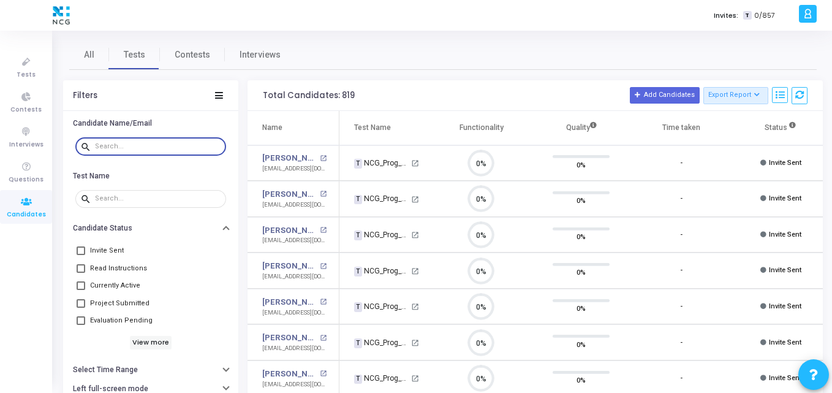
click at [167, 143] on input "text" at bounding box center [158, 146] width 126 height 7
paste input "athulrajk20@gmail.com"
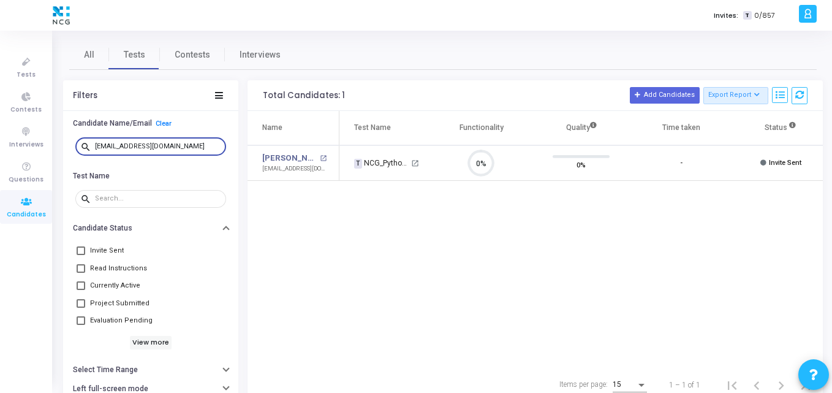
type input "athulrajk20@gmail.com"
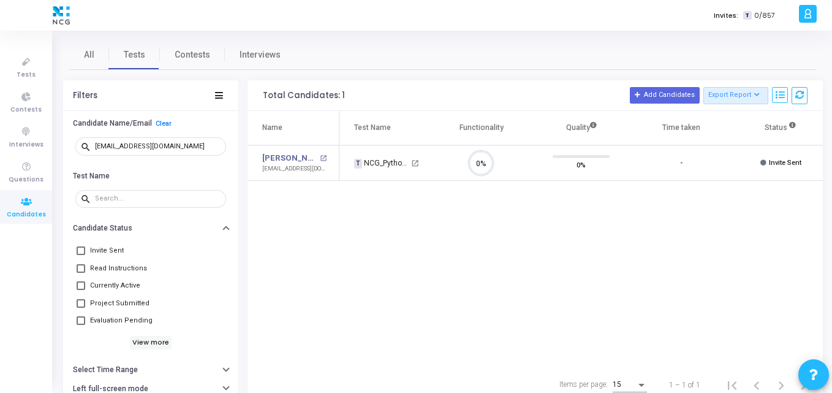
click at [348, 202] on div "Name Test Name Functionality Quality Time taken Status Actions Athul Raj K open…" at bounding box center [534, 239] width 575 height 257
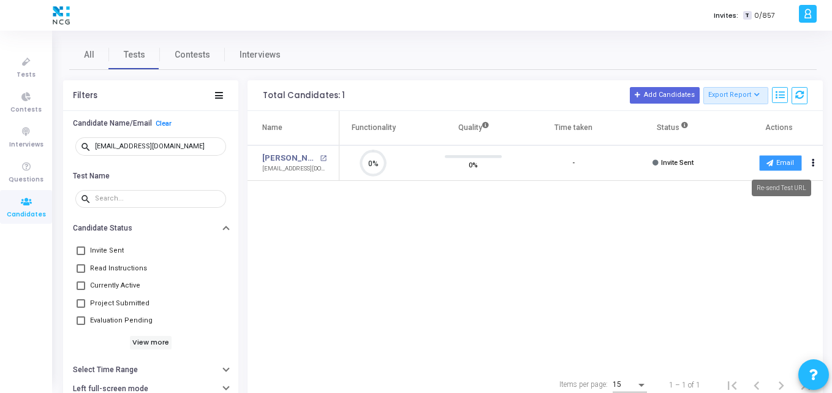
click at [789, 168] on button "Email" at bounding box center [780, 163] width 43 height 16
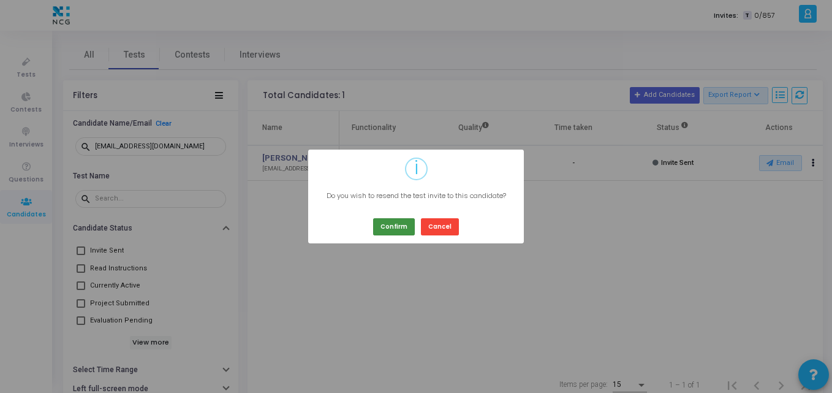
click at [403, 224] on button "Confirm" at bounding box center [394, 226] width 42 height 17
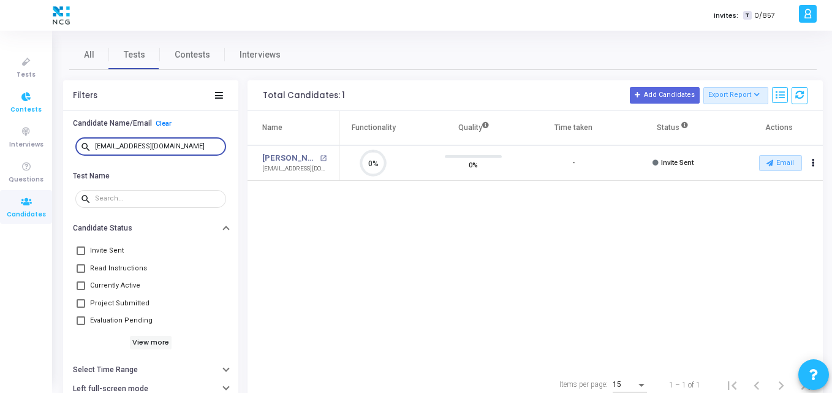
drag, startPoint x: 173, startPoint y: 149, endPoint x: 6, endPoint y: 109, distance: 172.5
click at [6, 109] on div "Tests Contests Interviews Questions Candidates Invites: T 0/857 K Kajal Setting…" at bounding box center [416, 196] width 832 height 393
paste input "papunu1113"
type input "papunu1113@gmail.com"
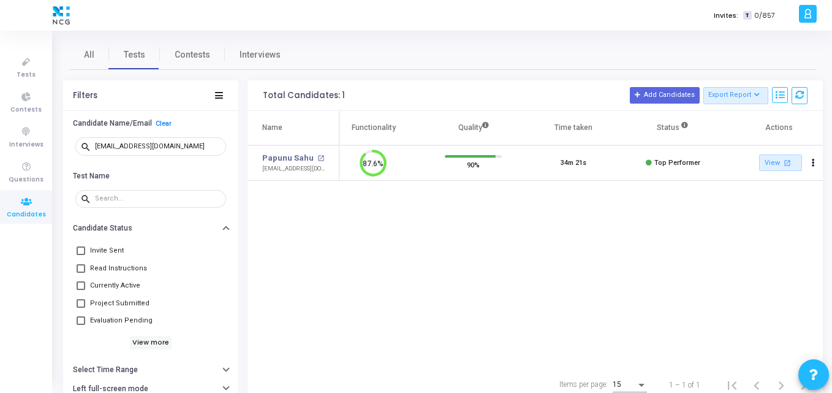
click at [440, 199] on div "Name Test Name Functionality Quality Time taken Status Actions Papunu Sahu open…" at bounding box center [534, 239] width 575 height 257
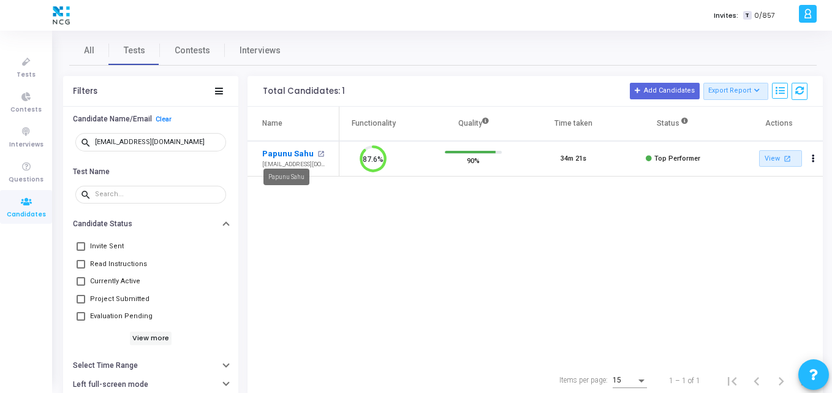
click at [293, 152] on link "Papunu Sahu" at bounding box center [287, 154] width 51 height 12
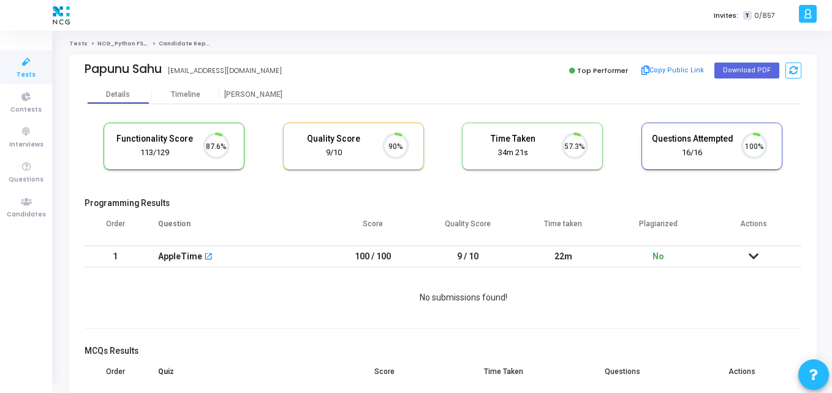
scroll to position [26, 31]
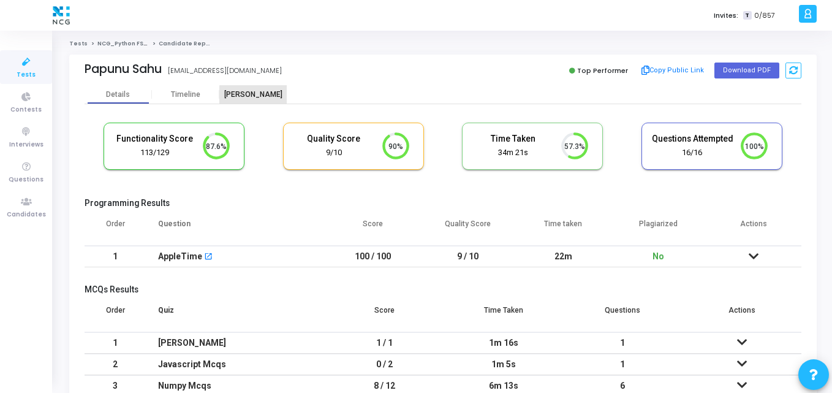
click at [254, 95] on div "Proctor" at bounding box center [252, 94] width 67 height 9
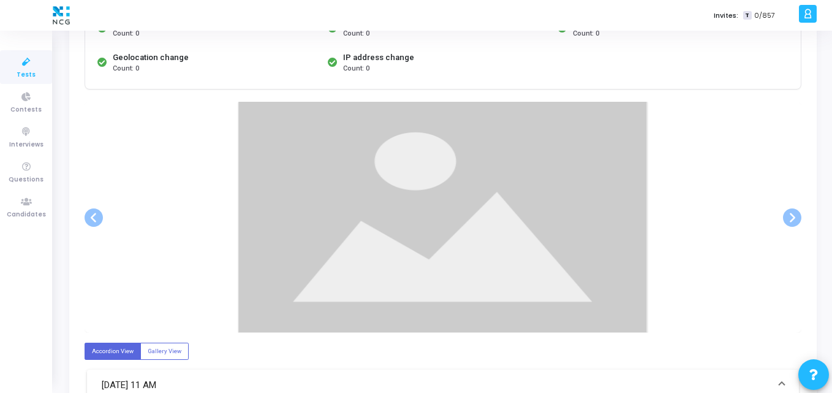
scroll to position [179, 0]
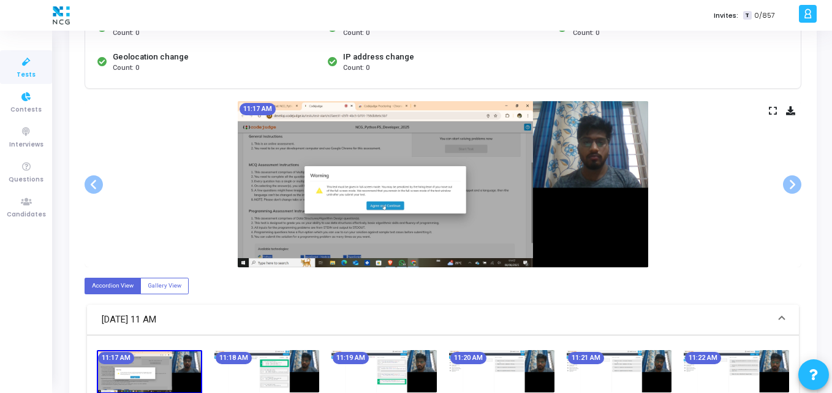
click at [24, 70] on span "Tests" at bounding box center [26, 75] width 19 height 10
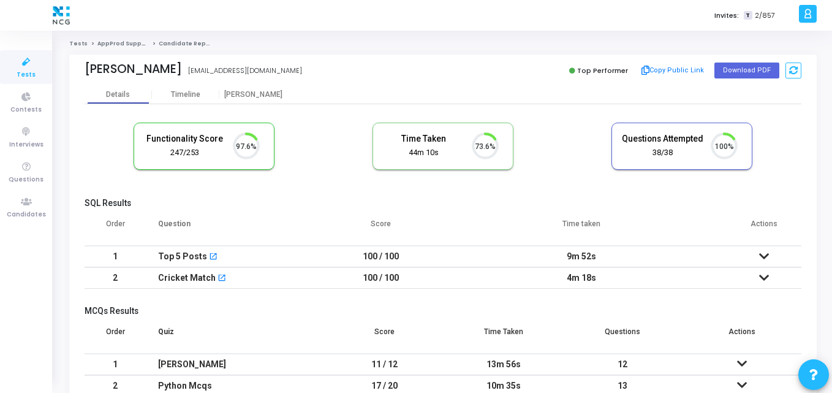
scroll to position [26, 31]
click at [318, 220] on th "Question" at bounding box center [235, 228] width 179 height 34
click at [734, 67] on button "Download PDF" at bounding box center [746, 70] width 65 height 16
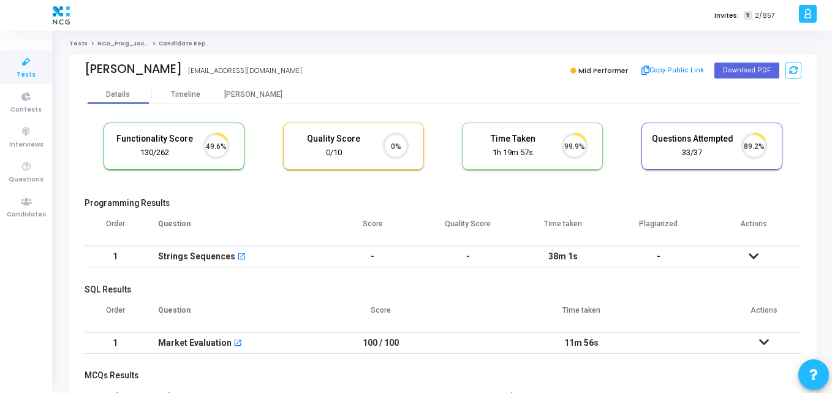
scroll to position [26, 31]
click at [331, 285] on h5 "SQL Results" at bounding box center [443, 289] width 717 height 10
click at [722, 72] on button "Download PDF" at bounding box center [746, 70] width 65 height 16
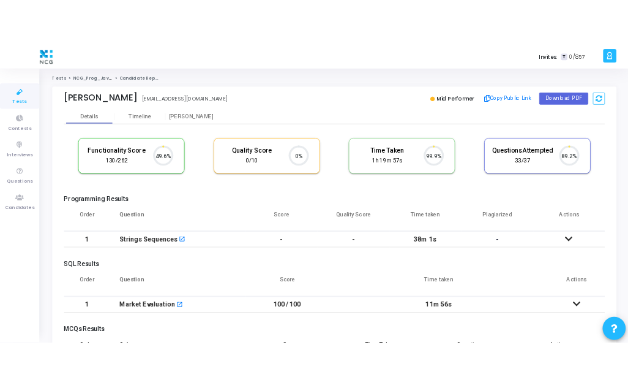
scroll to position [26, 31]
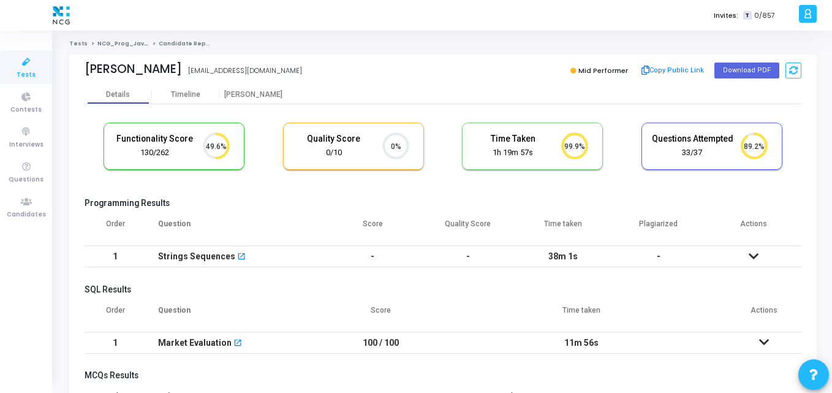
click at [326, 115] on div "Functionality Score 130/262 49.6% Quality Score 0/10 0% Time Taken calculated o…" at bounding box center [443, 339] width 717 height 470
click at [744, 68] on button "Download PDF" at bounding box center [746, 70] width 65 height 16
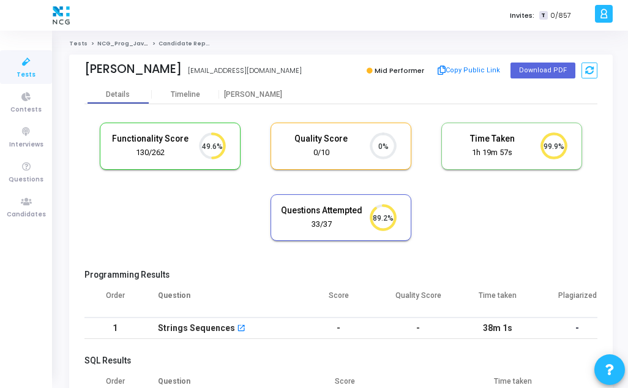
scroll to position [6, 6]
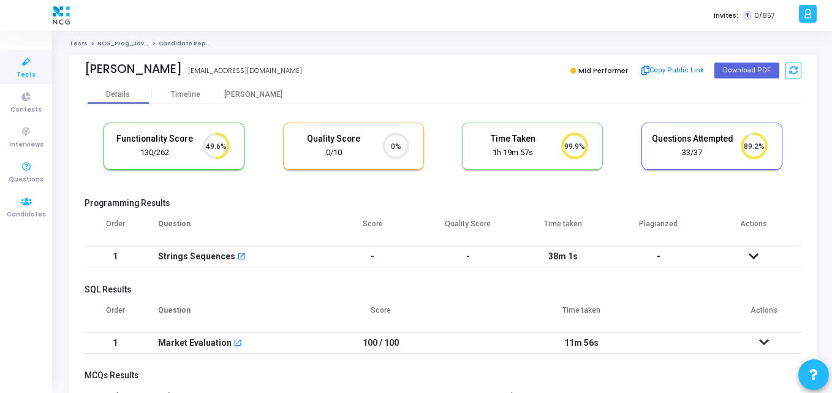
click at [21, 224] on ul "Tests Contests Interviews Questions Candidates" at bounding box center [26, 212] width 52 height 344
click at [20, 200] on icon at bounding box center [26, 201] width 26 height 15
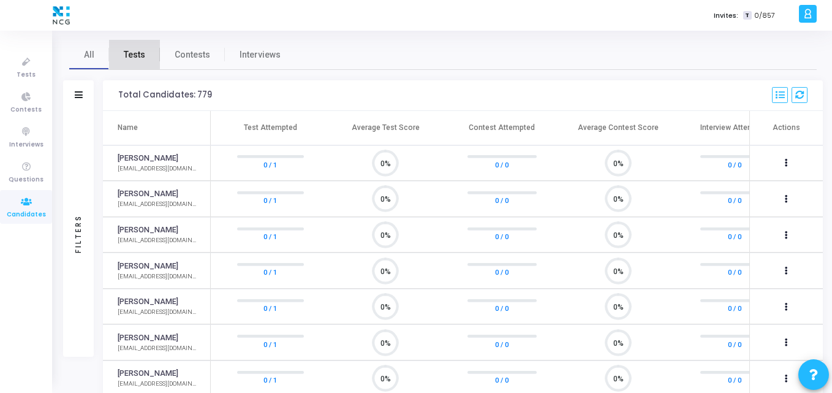
click at [135, 53] on span "Tests" at bounding box center [134, 54] width 21 height 13
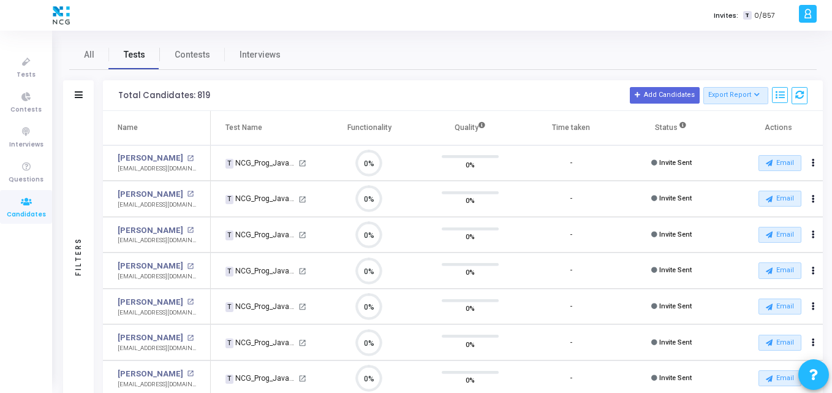
scroll to position [26, 31]
click at [85, 95] on div "Filters" at bounding box center [78, 95] width 31 height 31
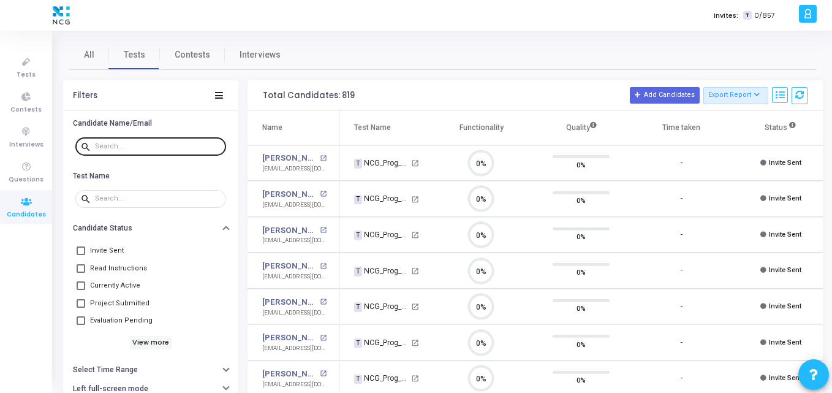
click at [134, 139] on div at bounding box center [158, 146] width 126 height 20
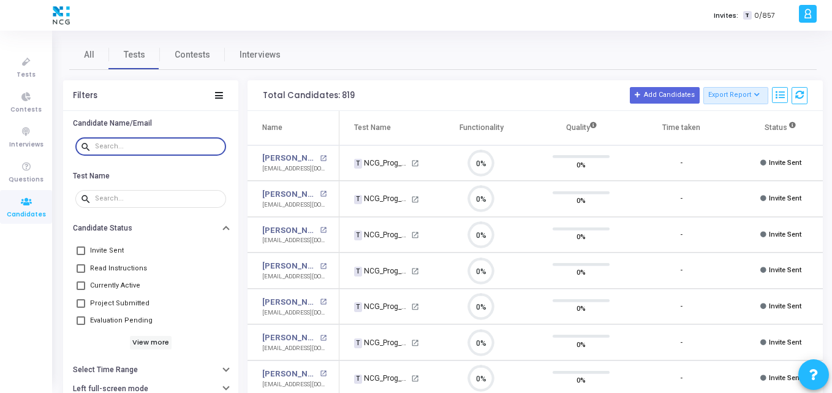
paste input "tripathived181@gmail.com"
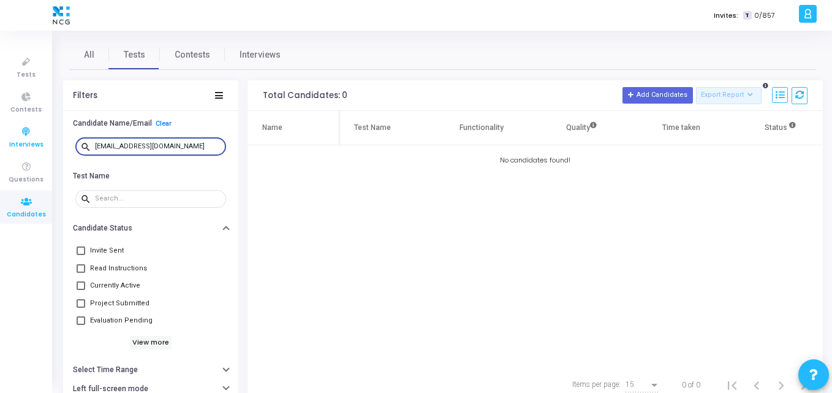
drag, startPoint x: 194, startPoint y: 148, endPoint x: 30, endPoint y: 122, distance: 166.1
click at [30, 122] on div "Tests Contests Interviews Questions Candidates Invites: T 0/857 K Kajal Setting…" at bounding box center [416, 196] width 832 height 393
paste input "sushantgirkar4"
drag, startPoint x: 196, startPoint y: 148, endPoint x: 0, endPoint y: 141, distance: 196.1
click at [0, 141] on div "Tests Contests Interviews Questions Candidates Invites: T 0/857 K Kajal Setting…" at bounding box center [416, 196] width 832 height 393
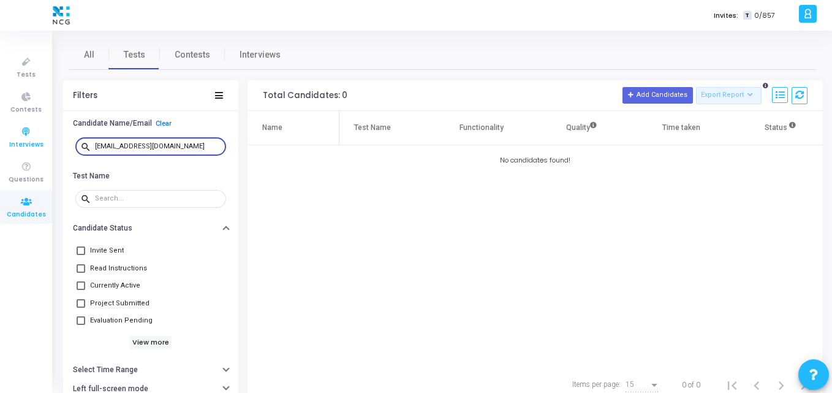
paste input "ailynagarkar979"
drag, startPoint x: 210, startPoint y: 149, endPoint x: 14, endPoint y: 144, distance: 196.1
click at [14, 144] on div "Tests Contests Interviews Questions Candidates Invites: T 0/857 K Kajal Setting…" at bounding box center [416, 196] width 832 height 393
paste input "akhileshyd47"
type input "akhileshyd47@gmail.com"
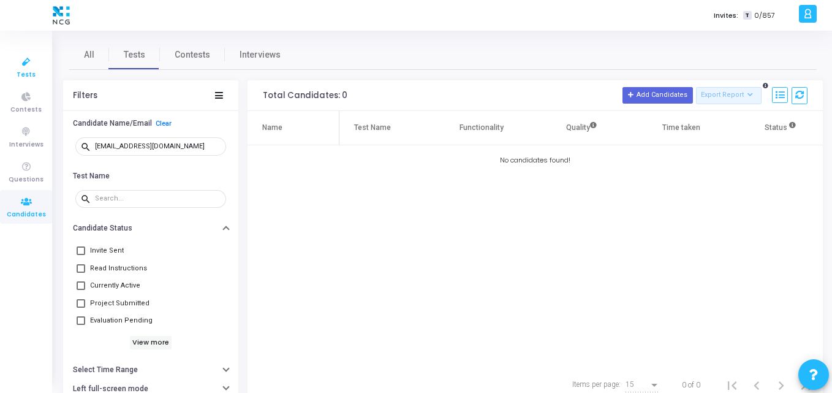
click at [34, 66] on icon at bounding box center [26, 62] width 26 height 15
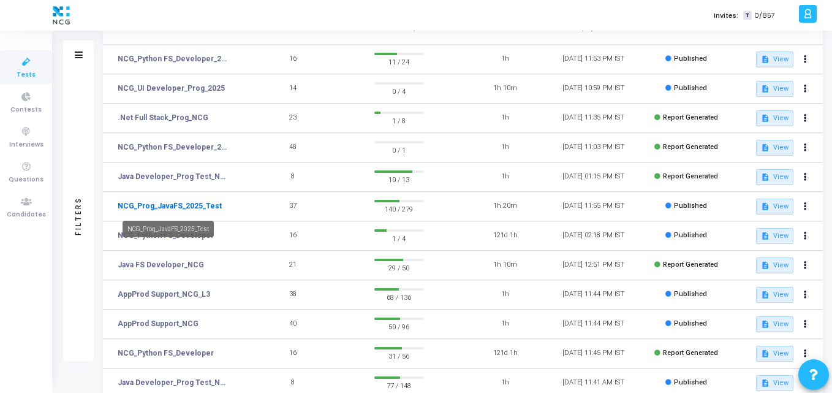
click at [181, 205] on link "NCG_Prog_JavaFS_2025_Test" at bounding box center [170, 205] width 104 height 11
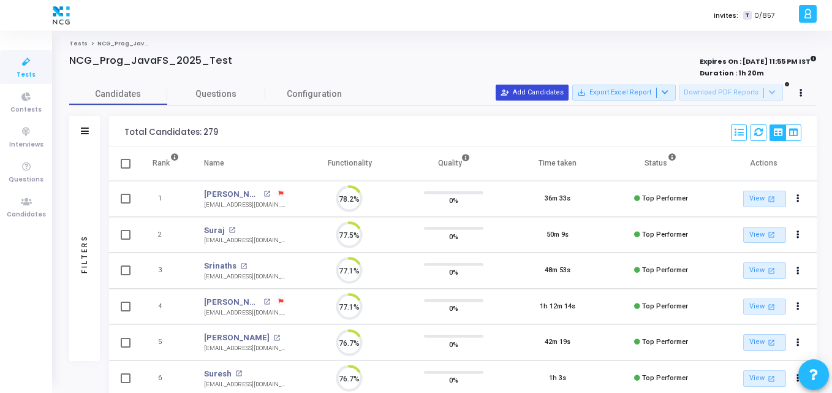
click at [549, 85] on button "person_add_alt Add Candidates" at bounding box center [531, 93] width 73 height 16
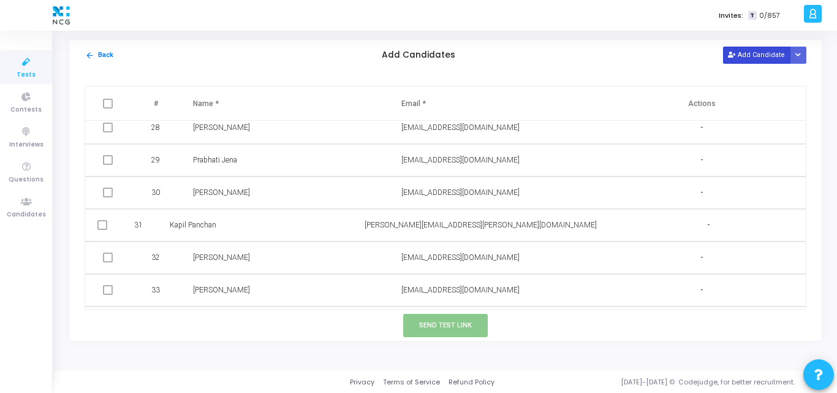
click at [775, 56] on button "Add Candidate" at bounding box center [756, 55] width 67 height 17
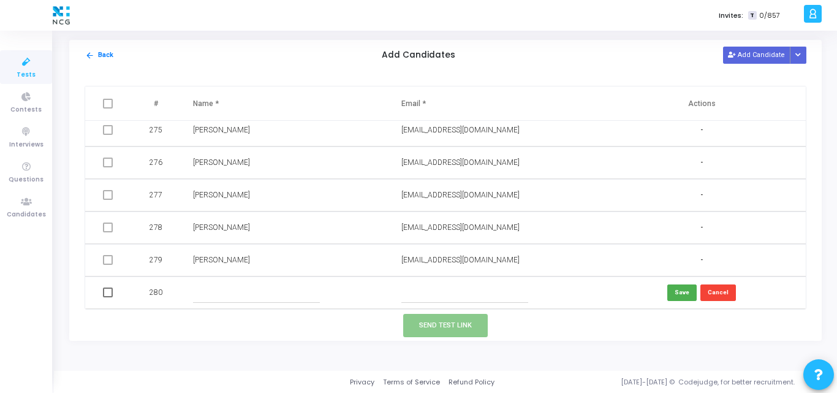
click at [241, 287] on input "text" at bounding box center [256, 292] width 127 height 20
paste input "Ved bhooshan tripathitripathived181gmailcom"
click at [238, 293] on input "Ved bhooshan tripathitripathived181gmailcom" at bounding box center [256, 292] width 127 height 20
type input "Ved bhooshan"
paste input "tripathitripathived181gmailcom"
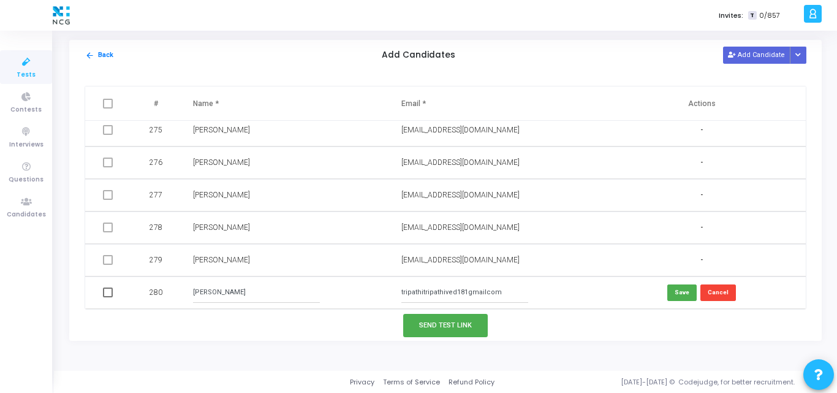
type input "tripathitripathived181gmailcom"
click at [224, 291] on input "Ved bhooshan" at bounding box center [256, 292] width 127 height 20
click at [242, 301] on input "Ved bhooshan" at bounding box center [256, 292] width 127 height 20
paste input "tripathi"
type input "Ved bhooshan tripathi"
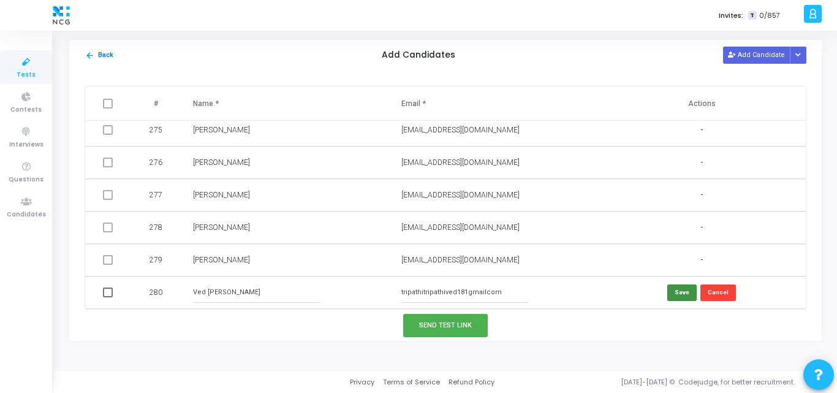
click at [675, 290] on button "Save" at bounding box center [681, 292] width 29 height 17
click at [491, 297] on input "tripathitripathived181gmailcom" at bounding box center [464, 292] width 127 height 20
click at [466, 290] on input "tripathitripathived181gmailcom" at bounding box center [464, 292] width 127 height 20
click at [680, 286] on button "Save" at bounding box center [681, 292] width 29 height 17
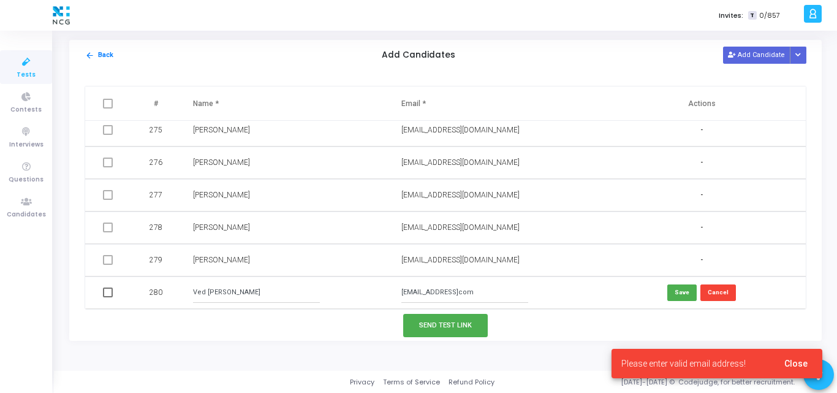
click at [494, 294] on input "tripathitripathived181@gmailcom" at bounding box center [464, 292] width 127 height 20
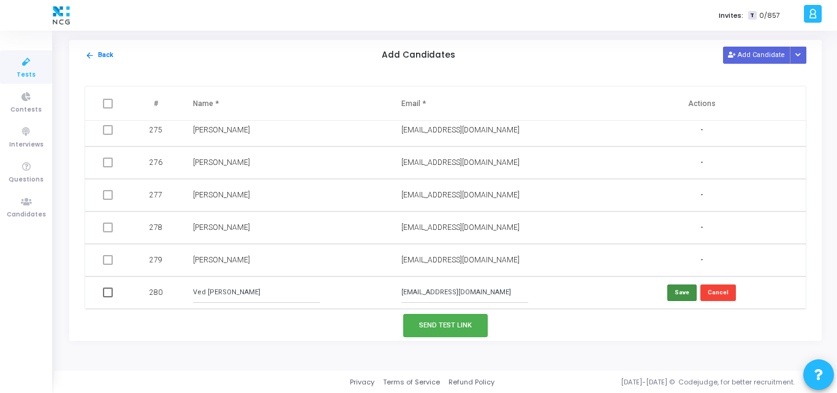
type input "tripathitripathived181@gmail.com"
click at [676, 293] on button "Save" at bounding box center [681, 292] width 29 height 17
click at [747, 54] on button "Add Candidate" at bounding box center [756, 55] width 67 height 17
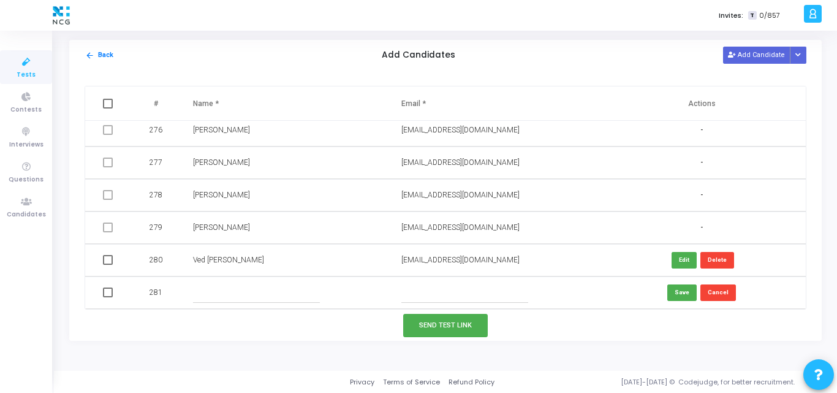
click at [447, 284] on input "text" at bounding box center [464, 292] width 127 height 20
paste input "sushantgirkar4@gmail.com"
type input "sushantgirkar4@gmail.com"
click at [307, 279] on td at bounding box center [285, 292] width 208 height 32
click at [225, 296] on input "text" at bounding box center [256, 292] width 127 height 20
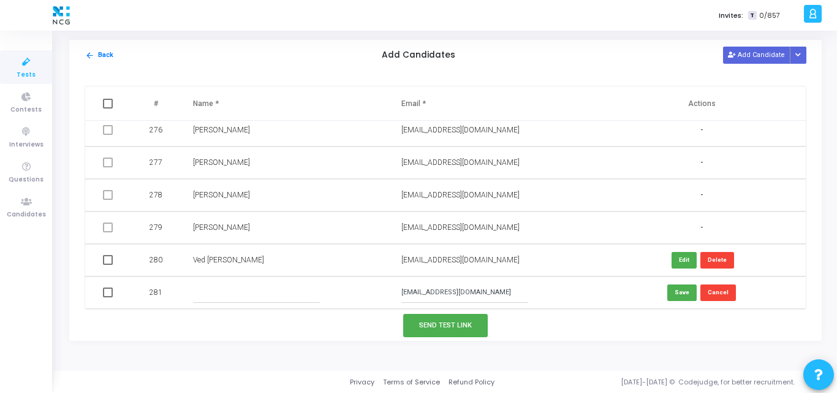
paste input "SUSHANT R GIRKAR"
type input "SUSHANT R GIRKAR"
drag, startPoint x: 414, startPoint y: 291, endPoint x: 371, endPoint y: 283, distance: 44.2
click at [371, 283] on tr "281 SUSHANT R GIRKAR sushantgirkar4@gmail.com Save Cancel" at bounding box center [445, 292] width 720 height 32
type input "sushantgirkar4@gmail.com"
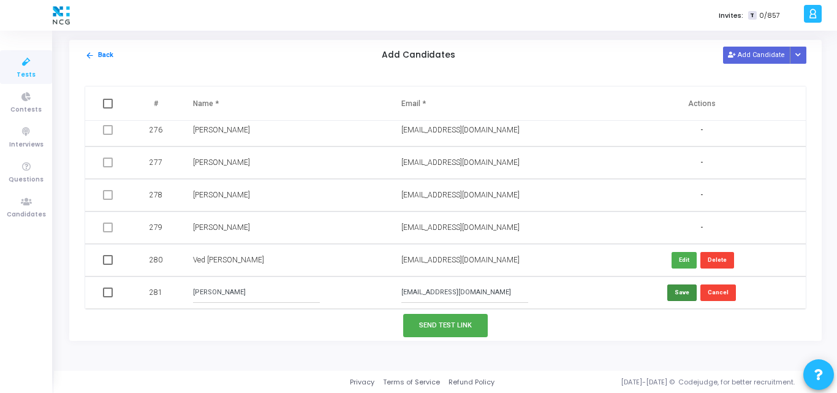
click at [680, 287] on button "Save" at bounding box center [681, 292] width 29 height 17
click at [748, 53] on button "Add Candidate" at bounding box center [756, 55] width 67 height 17
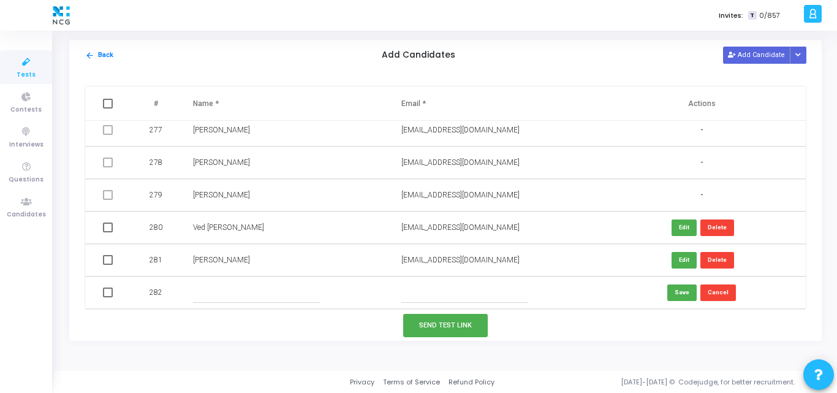
click at [456, 290] on input "text" at bounding box center [464, 292] width 127 height 20
paste input "sailynagarkar9794@gmail.com"
type input "sailynagarkar9794@gmail.com"
click at [202, 285] on input "text" at bounding box center [256, 292] width 127 height 20
paste input "SAILY SANJAY NAGARKAR"
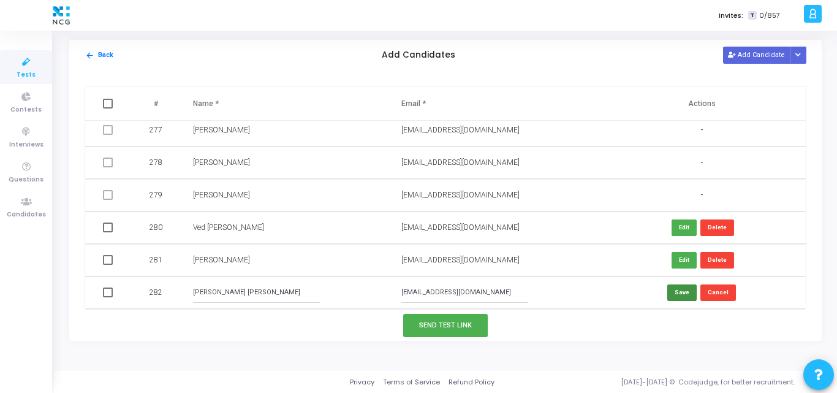
type input "SAILY SANJAY NAGARKAR"
click at [684, 299] on button "Save" at bounding box center [681, 292] width 29 height 17
click at [750, 52] on button "Add Candidate" at bounding box center [756, 55] width 67 height 17
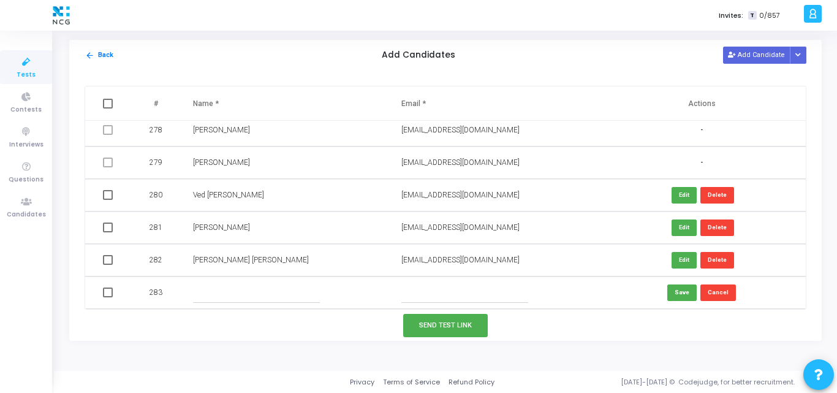
click at [426, 297] on input "text" at bounding box center [464, 292] width 127 height 20
paste input "akhileshyd47@gmail.com"
type input "akhileshyd47@gmail.com"
click at [290, 290] on input "text" at bounding box center [256, 292] width 127 height 20
paste input "Akhilesh Yadav"
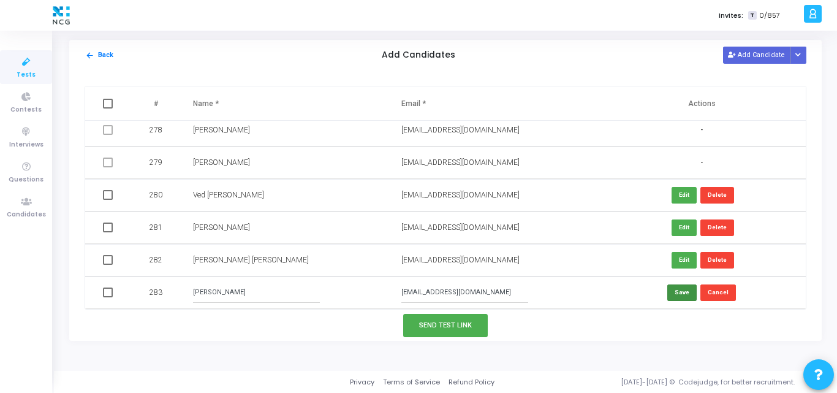
type input "Akhilesh Yadav"
click at [679, 287] on button "Save" at bounding box center [681, 292] width 29 height 17
click at [770, 50] on button "Add Candidate" at bounding box center [756, 55] width 67 height 17
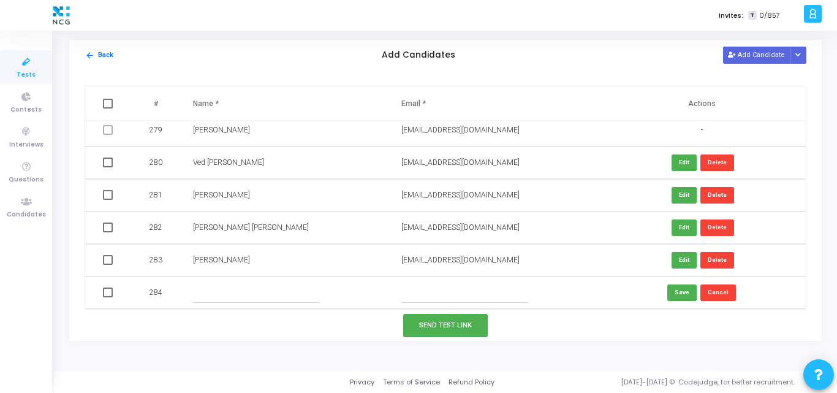
click at [439, 296] on input "text" at bounding box center [464, 292] width 127 height 20
paste input "umashankargupta10@gmail.com"
type input "umashankargupta10@gmail.com"
click at [259, 299] on input "text" at bounding box center [256, 292] width 127 height 20
paste input "Umashankar gupta"
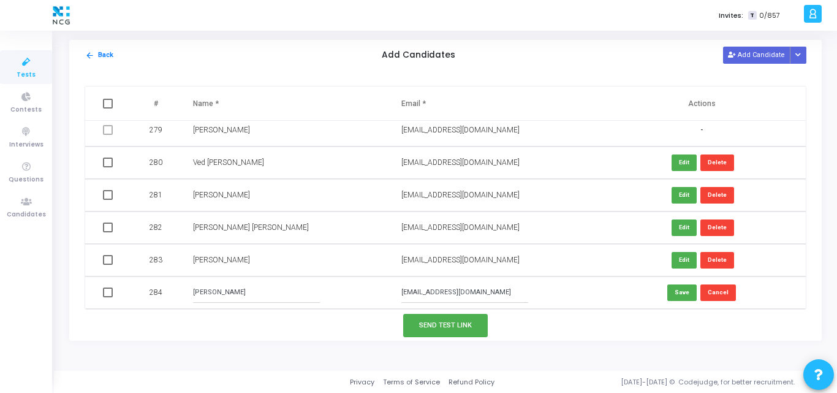
click at [236, 293] on input "Umashankar gupta" at bounding box center [256, 292] width 127 height 20
type input "Umashankar Gupta"
click at [677, 290] on button "Save" at bounding box center [681, 292] width 29 height 17
click at [749, 62] on button "Add Candidate" at bounding box center [756, 55] width 67 height 17
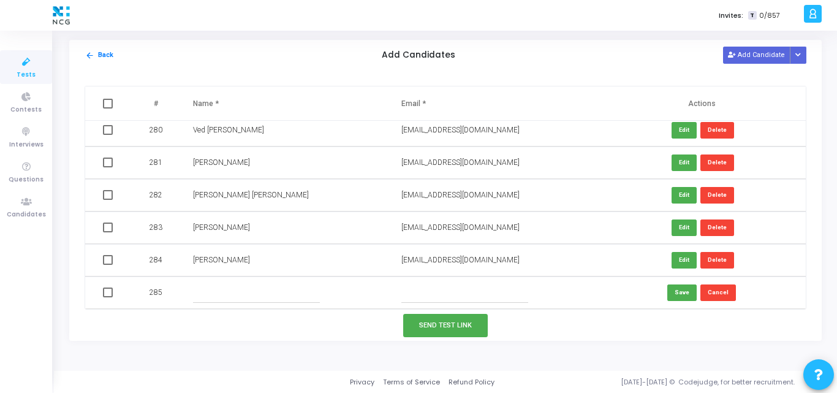
click at [421, 292] on input "text" at bounding box center [464, 292] width 127 height 20
paste input "sushmitamhatre8@gmail.com"
type input "sushmitamhatre8@gmail.com"
click at [236, 292] on input "text" at bounding box center [256, 292] width 127 height 20
paste input "SUSHMITA RAM MHATRE"
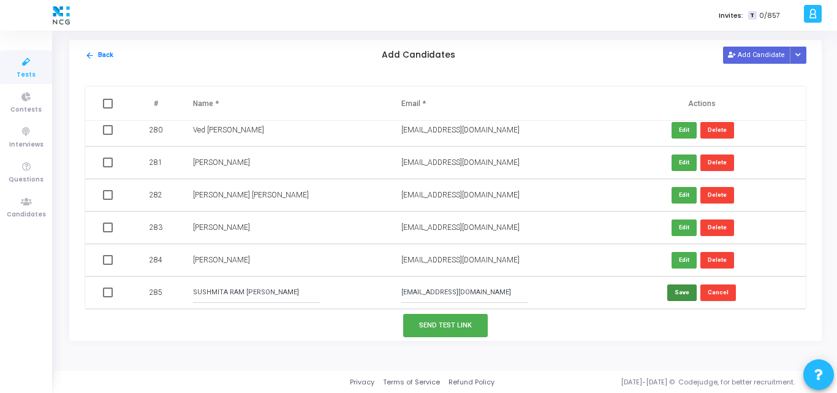
type input "SUSHMITA RAM MHATRE"
click at [676, 289] on button "Save" at bounding box center [681, 292] width 29 height 17
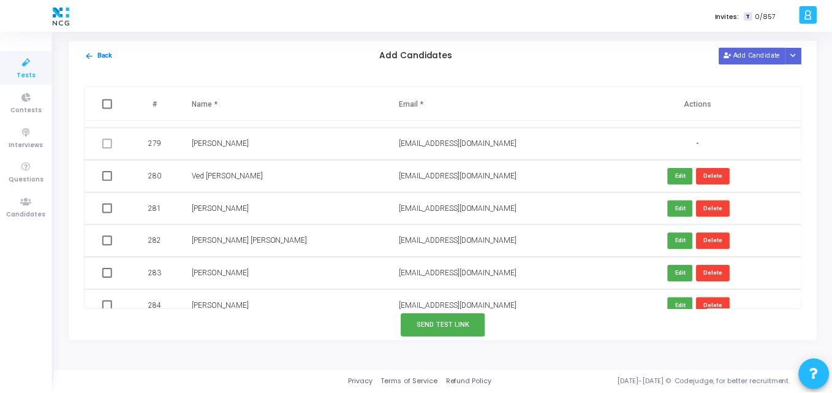
scroll to position [9016, 0]
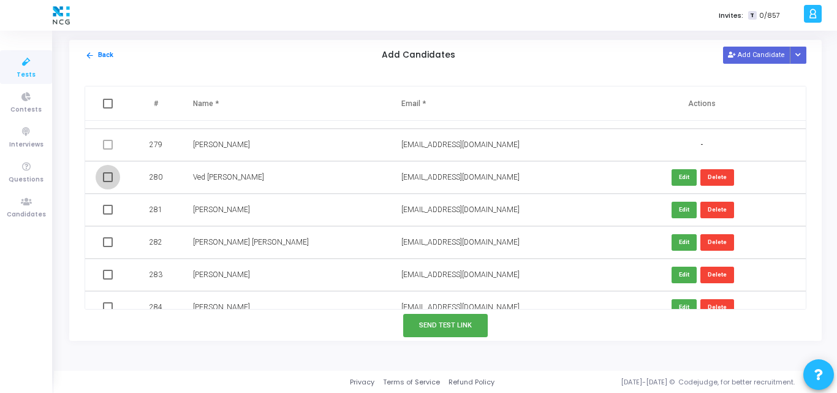
click at [105, 175] on span at bounding box center [108, 177] width 10 height 10
click at [107, 182] on input "checkbox" at bounding box center [107, 182] width 1 height 1
checkbox input "true"
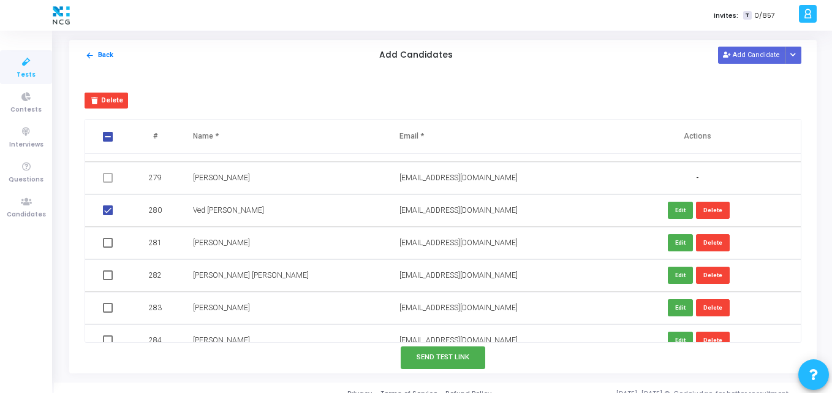
scroll to position [9063, 0]
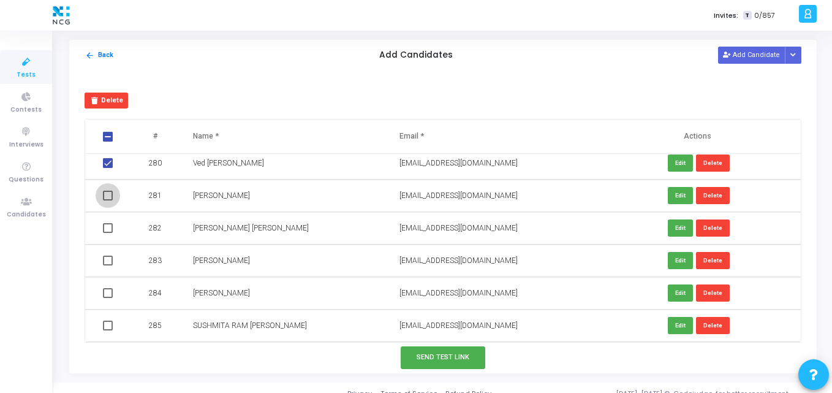
click at [106, 197] on span at bounding box center [108, 195] width 10 height 10
click at [107, 200] on input "checkbox" at bounding box center [107, 200] width 1 height 1
checkbox input "true"
click at [108, 227] on span at bounding box center [108, 228] width 10 height 10
click at [108, 233] on input "checkbox" at bounding box center [107, 233] width 1 height 1
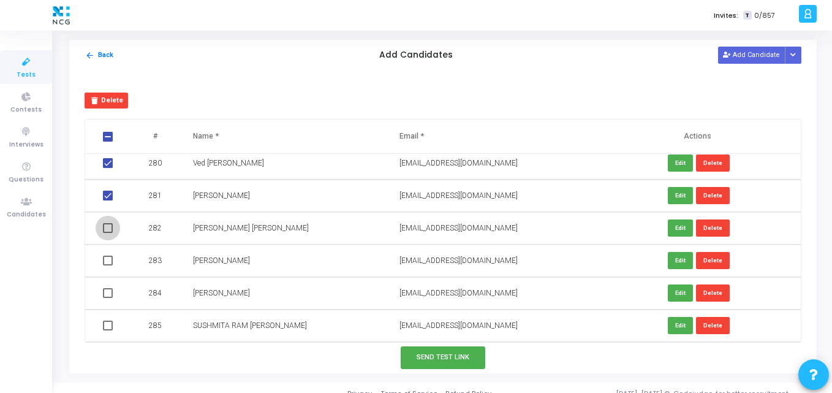
checkbox input "true"
click at [104, 267] on td at bounding box center [109, 260] width 48 height 32
click at [109, 258] on span at bounding box center [108, 260] width 10 height 10
click at [108, 265] on input "checkbox" at bounding box center [107, 265] width 1 height 1
checkbox input "true"
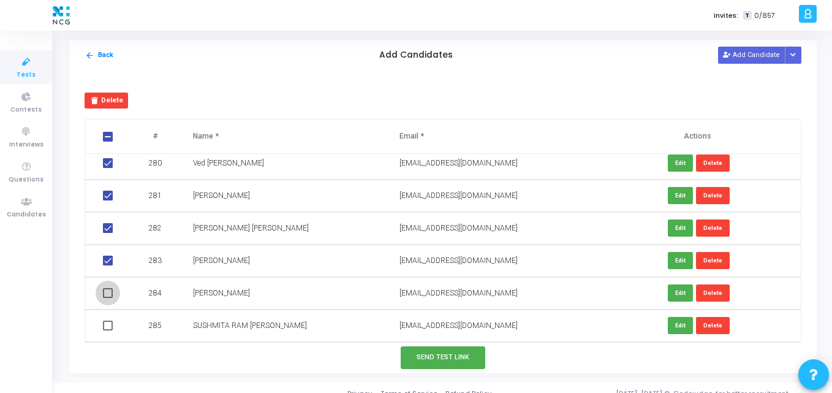
click at [107, 292] on span at bounding box center [108, 293] width 10 height 10
click at [107, 298] on input "checkbox" at bounding box center [107, 298] width 1 height 1
checkbox input "true"
click at [105, 325] on span at bounding box center [108, 325] width 10 height 10
click at [107, 330] on input "checkbox" at bounding box center [107, 330] width 1 height 1
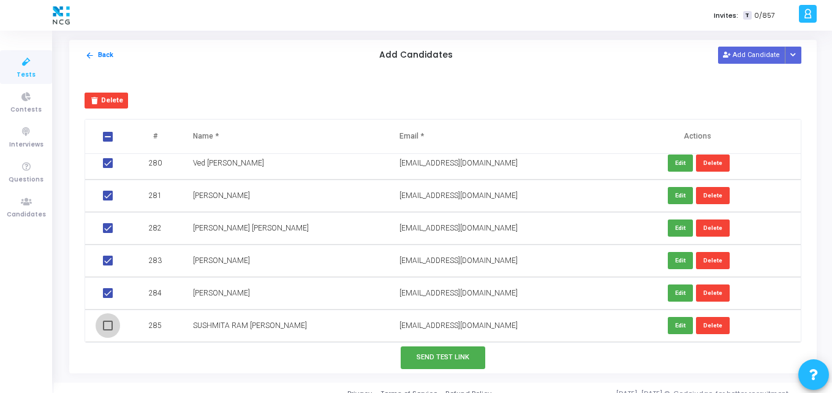
checkbox input "true"
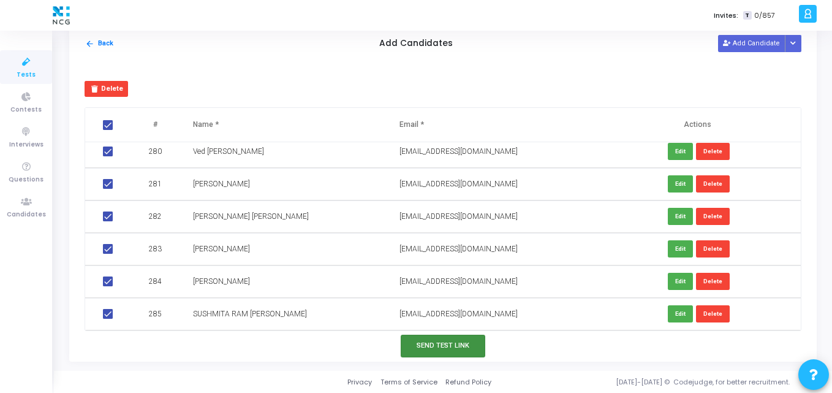
click at [416, 336] on button "Send Test Link" at bounding box center [443, 345] width 85 height 23
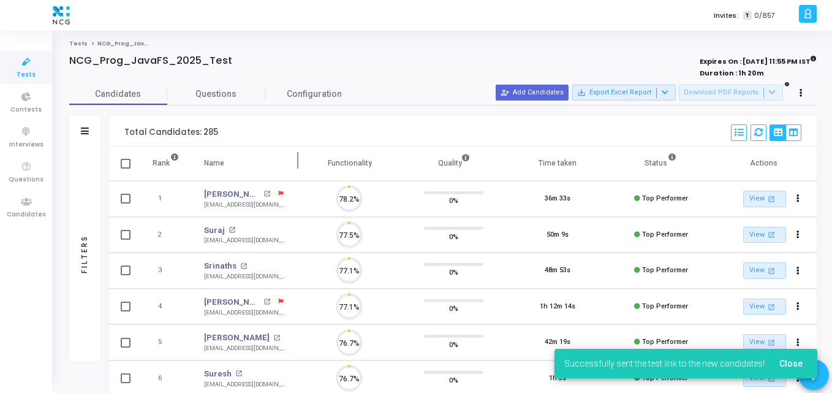
scroll to position [26, 31]
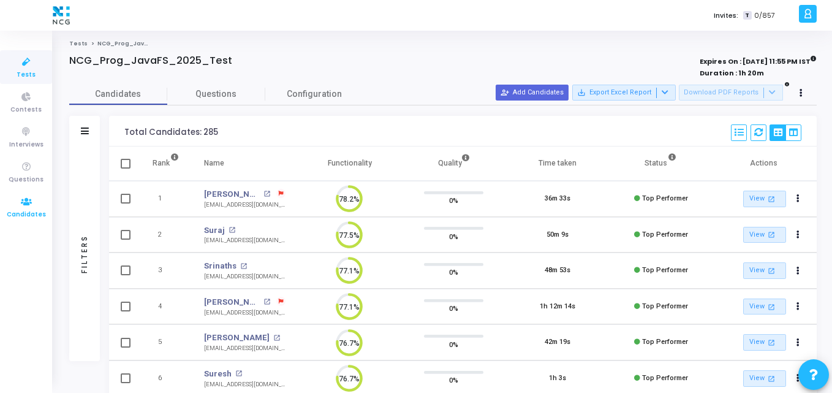
click at [32, 196] on icon at bounding box center [26, 201] width 26 height 15
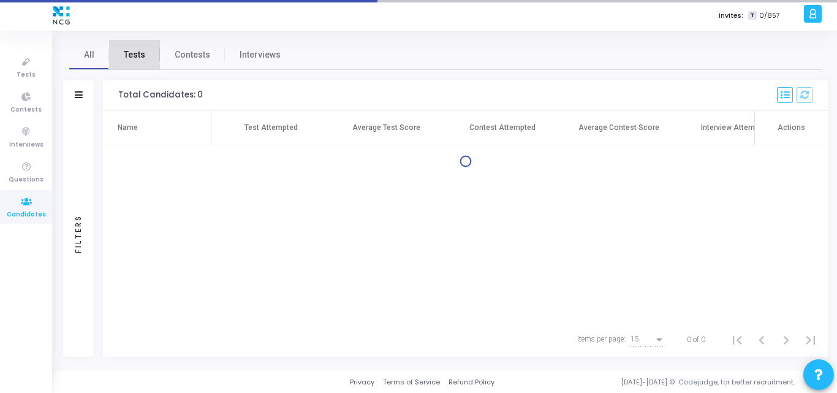
click at [135, 47] on link "Tests" at bounding box center [134, 54] width 51 height 29
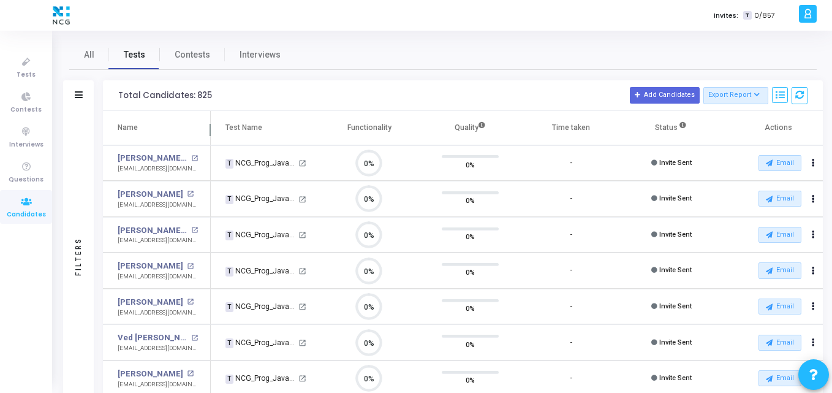
scroll to position [26, 31]
click at [72, 94] on div "Filters" at bounding box center [78, 95] width 31 height 31
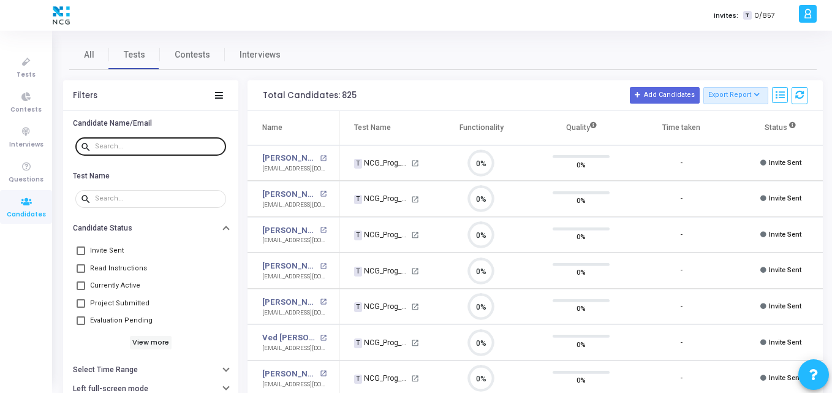
drag, startPoint x: 115, startPoint y: 141, endPoint x: 107, endPoint y: 146, distance: 9.3
click at [107, 146] on div at bounding box center [158, 146] width 126 height 20
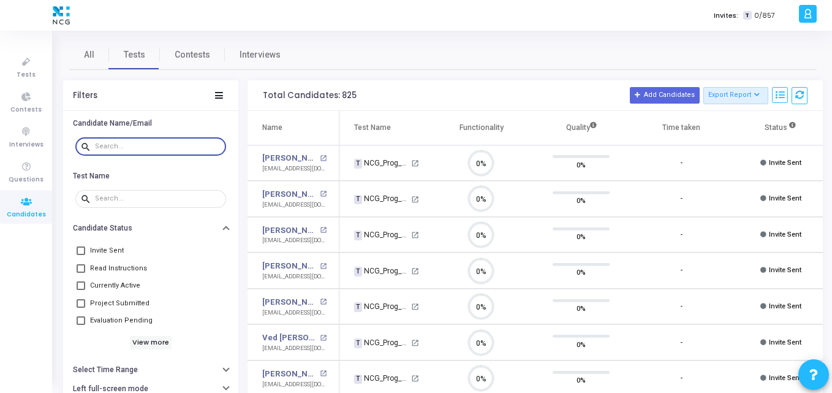
click at [107, 146] on input "text" at bounding box center [158, 146] width 126 height 7
paste input "iambabajan024@gmail.com"
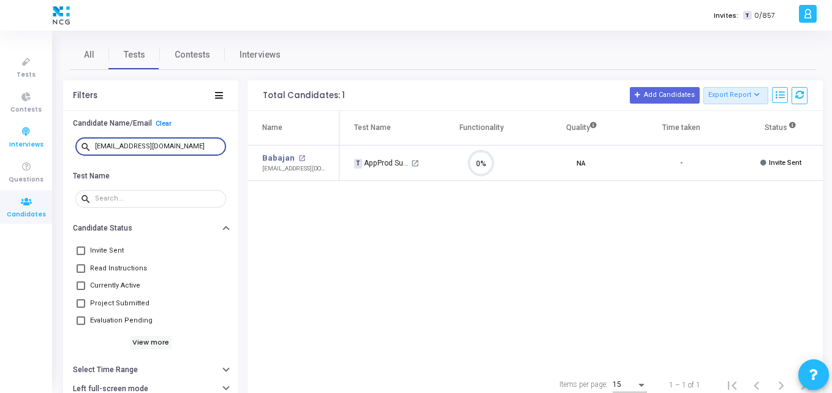
drag, startPoint x: 190, startPoint y: 144, endPoint x: 23, endPoint y: 137, distance: 166.8
click at [23, 137] on div "Tests Contests Interviews Questions Candidates Invites: T 0/857 K Kajal Setting…" at bounding box center [416, 196] width 832 height 393
paste input "gunisettysreehari"
drag, startPoint x: 194, startPoint y: 146, endPoint x: 9, endPoint y: 146, distance: 185.0
click at [9, 146] on div "Tests Contests Interviews Questions Candidates Invites: T 0/857 K Kajal Setting…" at bounding box center [416, 196] width 832 height 393
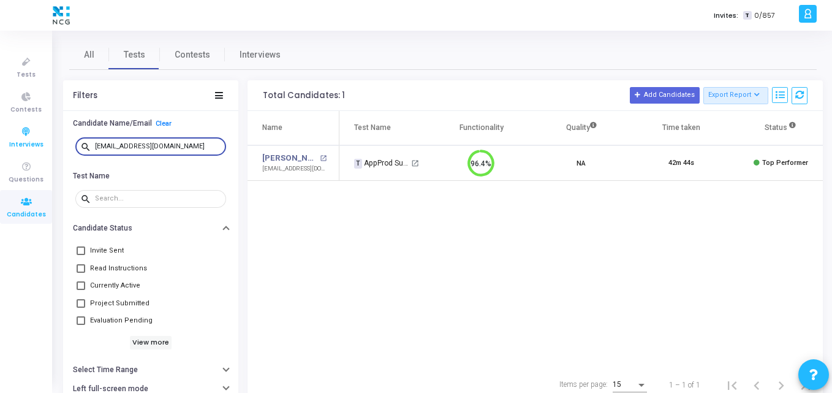
paste input "tsainath333"
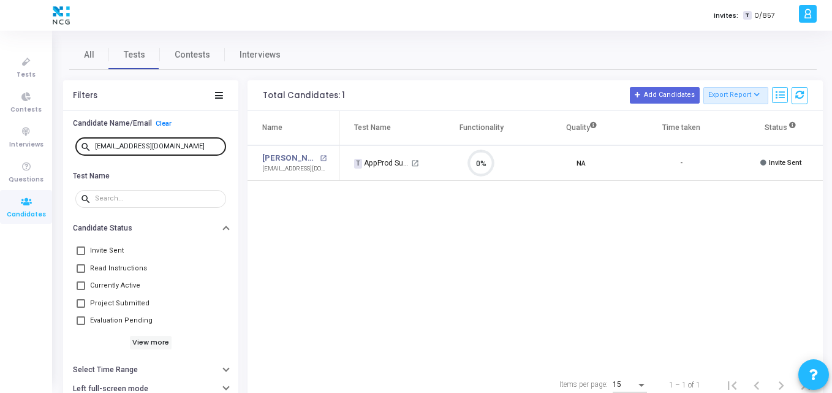
click at [180, 140] on div "tsainath333@gmail.com" at bounding box center [158, 146] width 126 height 20
click at [179, 141] on div "tsainath333@gmail.com" at bounding box center [158, 146] width 126 height 20
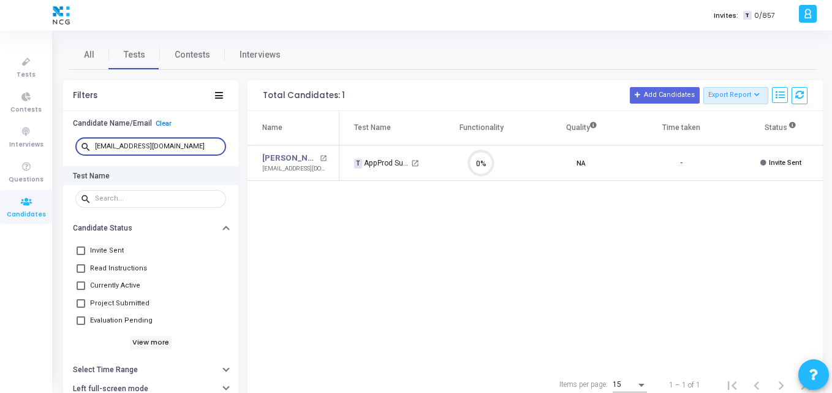
drag, startPoint x: 179, startPoint y: 141, endPoint x: 73, endPoint y: 171, distance: 110.1
click at [73, 171] on ngb-accordion "Candidate Name/Email Clear search tsainath333@gmail.com Test Name search Candid…" at bounding box center [150, 312] width 175 height 397
paste input "ritheeshkumar150"
drag, startPoint x: 187, startPoint y: 143, endPoint x: 58, endPoint y: 144, distance: 129.2
click at [58, 144] on div "All Tests Contests Interviews Filters Candidate Name/Email Clear search rithees…" at bounding box center [443, 221] width 778 height 362
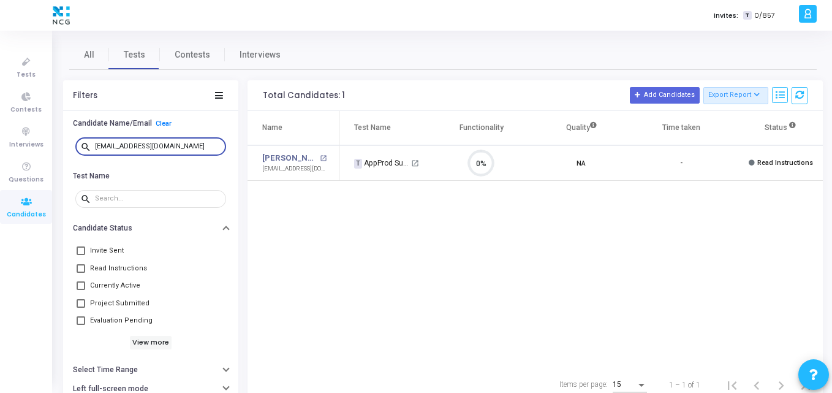
paste input "nrupesh12c.oracle"
drag, startPoint x: 197, startPoint y: 146, endPoint x: 55, endPoint y: 138, distance: 141.7
click at [55, 138] on div "All Tests Contests Interviews Filters Candidate Name/Email Clear search nrupesh…" at bounding box center [443, 221] width 778 height 362
paste input "manaskmandal674"
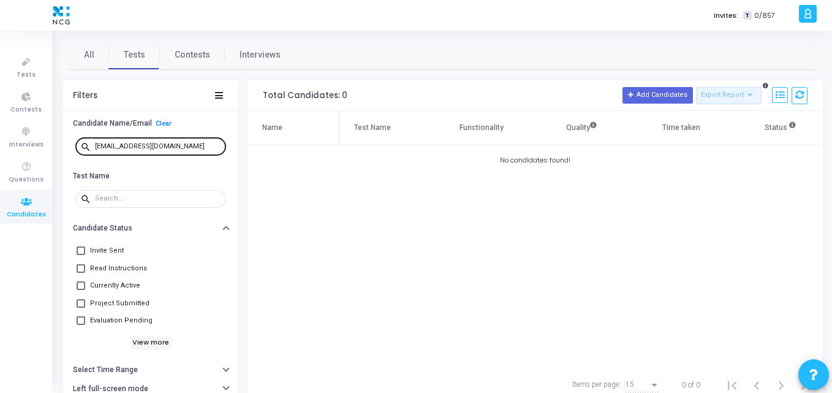
drag, startPoint x: 195, startPoint y: 150, endPoint x: 189, endPoint y: 143, distance: 9.1
click at [189, 143] on div "manaskmandal674@gmail.com" at bounding box center [158, 146] width 126 height 20
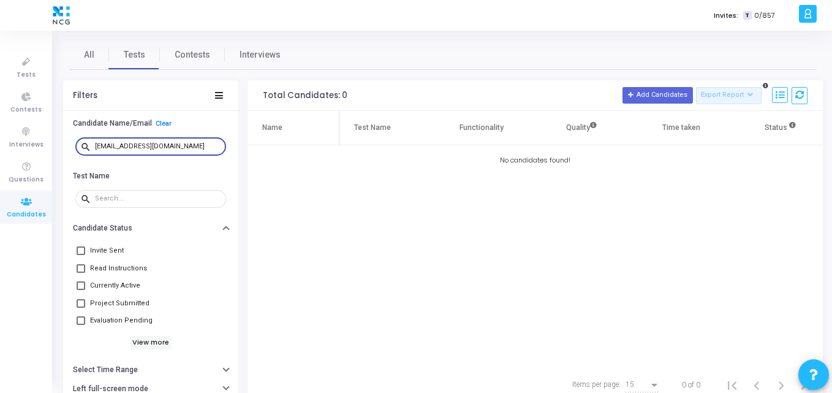
drag, startPoint x: 189, startPoint y: 143, endPoint x: 70, endPoint y: 149, distance: 119.0
click at [70, 149] on div "search manaskmandal674@gmail.com" at bounding box center [150, 147] width 175 height 28
drag, startPoint x: 198, startPoint y: 145, endPoint x: 31, endPoint y: 155, distance: 167.5
click at [31, 155] on div "Tests Contests Interviews Questions Candidates Invites: T 0/857 K Kajal Setting…" at bounding box center [416, 196] width 832 height 393
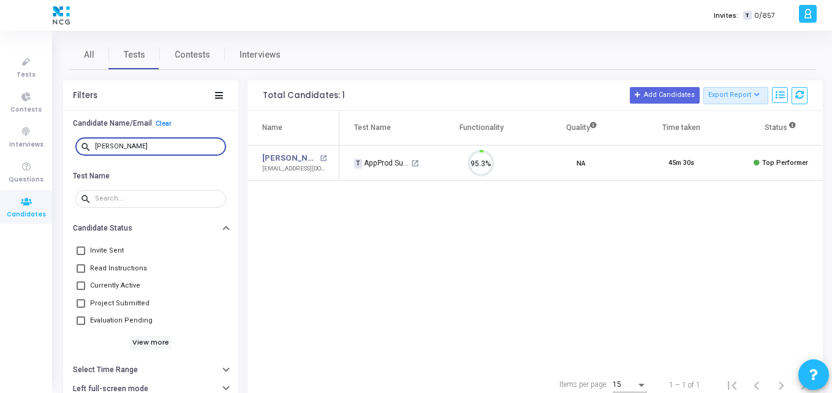
scroll to position [26, 31]
type input "Manas"
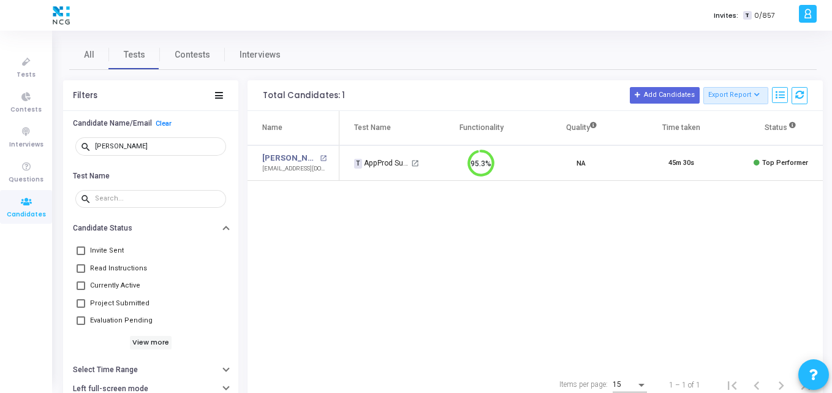
click at [327, 207] on div "Name Test Name Functionality Quality Time taken Status Actions Manas Bhoi open_…" at bounding box center [534, 239] width 575 height 257
click at [328, 208] on div "Name Test Name Functionality Quality Time taken Status Actions Manas Bhoi open_…" at bounding box center [534, 239] width 575 height 257
click at [388, 200] on div "Name Test Name Functionality Quality Time taken Status Actions Manas Bhoi open_…" at bounding box center [534, 239] width 575 height 257
click at [24, 66] on icon at bounding box center [26, 62] width 26 height 15
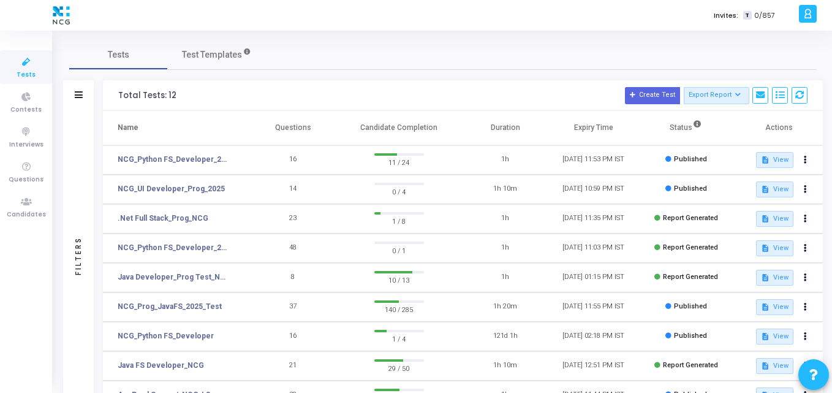
click at [276, 45] on div "Tests Test Templates" at bounding box center [442, 54] width 747 height 29
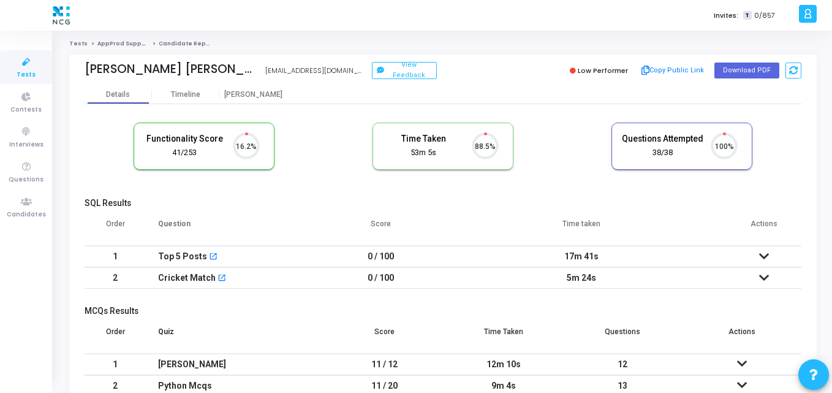
scroll to position [26, 31]
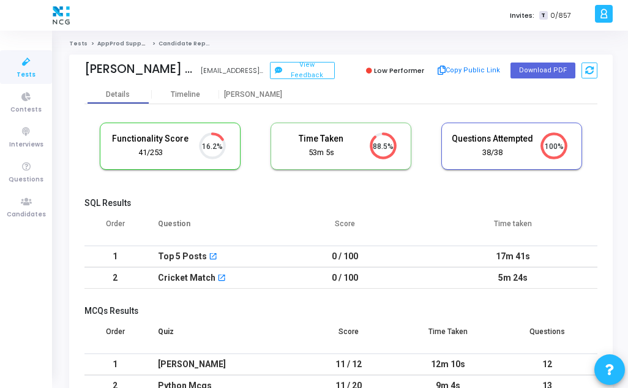
scroll to position [6, 6]
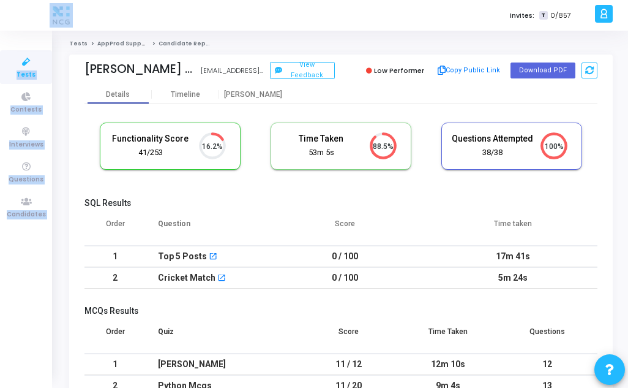
drag, startPoint x: 135, startPoint y: 15, endPoint x: -7, endPoint y: 29, distance: 142.2
click at [0, 29] on html "</div></div> K Kajal Settings Account settings and more Log Out My Profile My T…" at bounding box center [314, 194] width 628 height 388
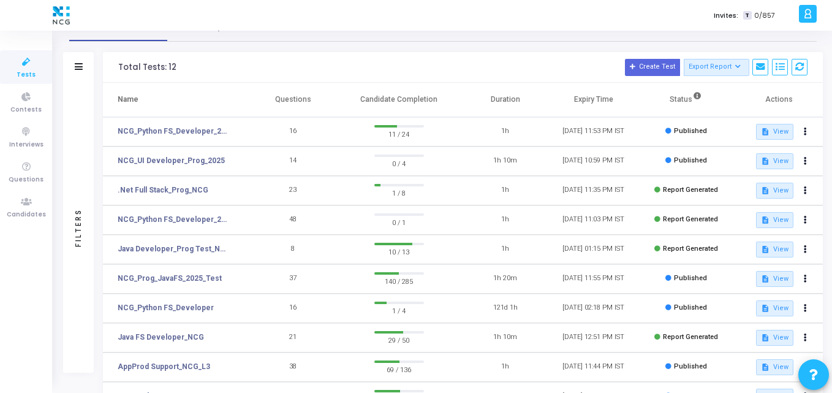
scroll to position [28, 0]
